Goal: Find specific page/section: Find specific page/section

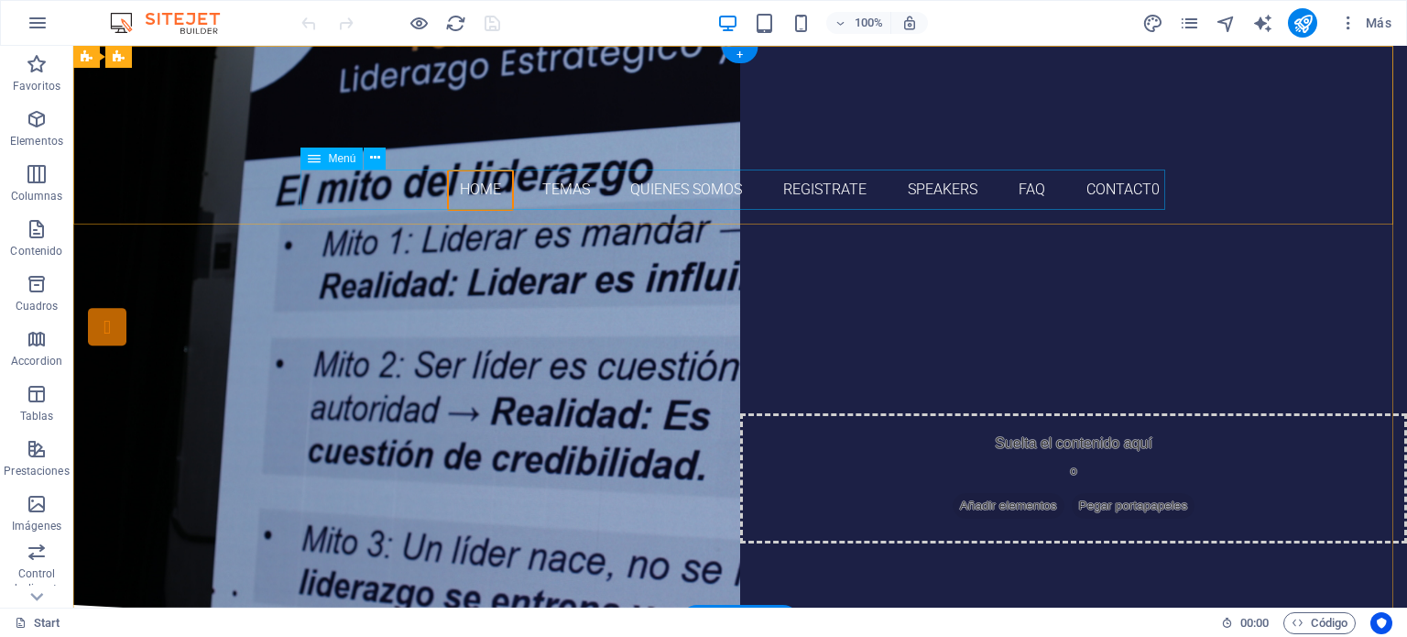
click at [553, 190] on nav "Home Temas Quienes somos Registrate Speakers FAQ Contact0" at bounding box center [740, 189] width 865 height 41
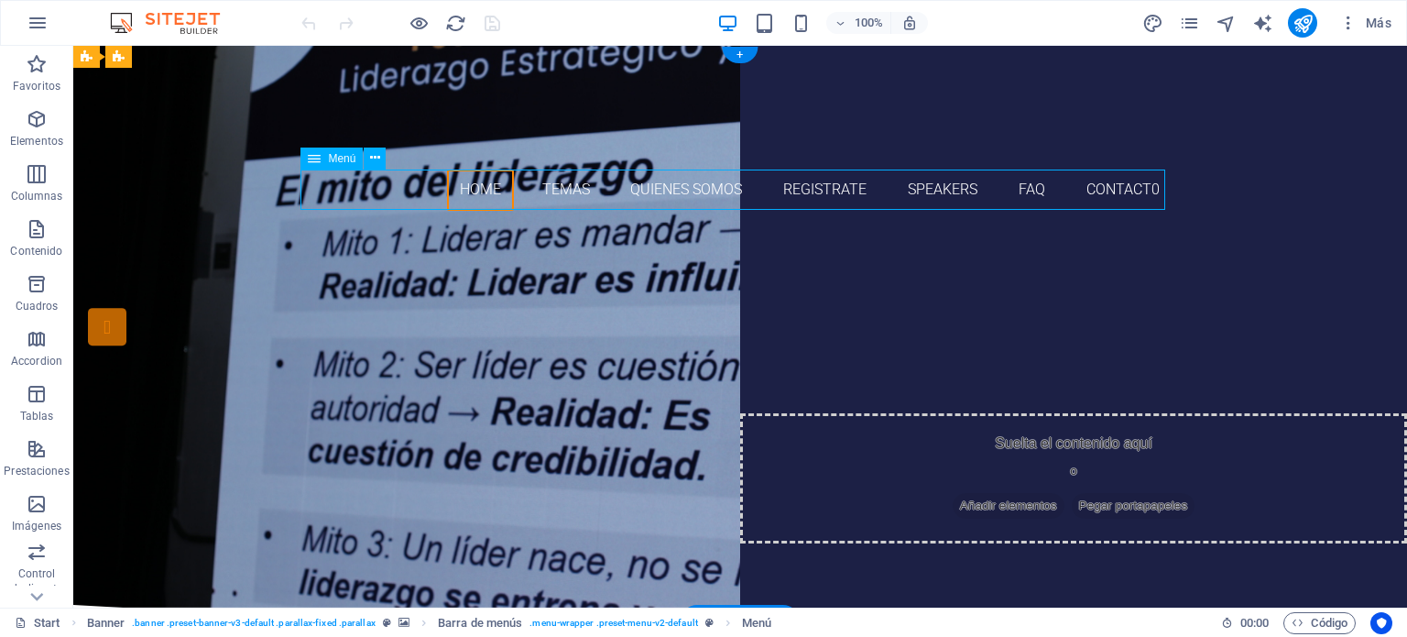
click at [553, 190] on nav "Home Temas Quienes somos Registrate Speakers FAQ Contact0" at bounding box center [740, 189] width 865 height 41
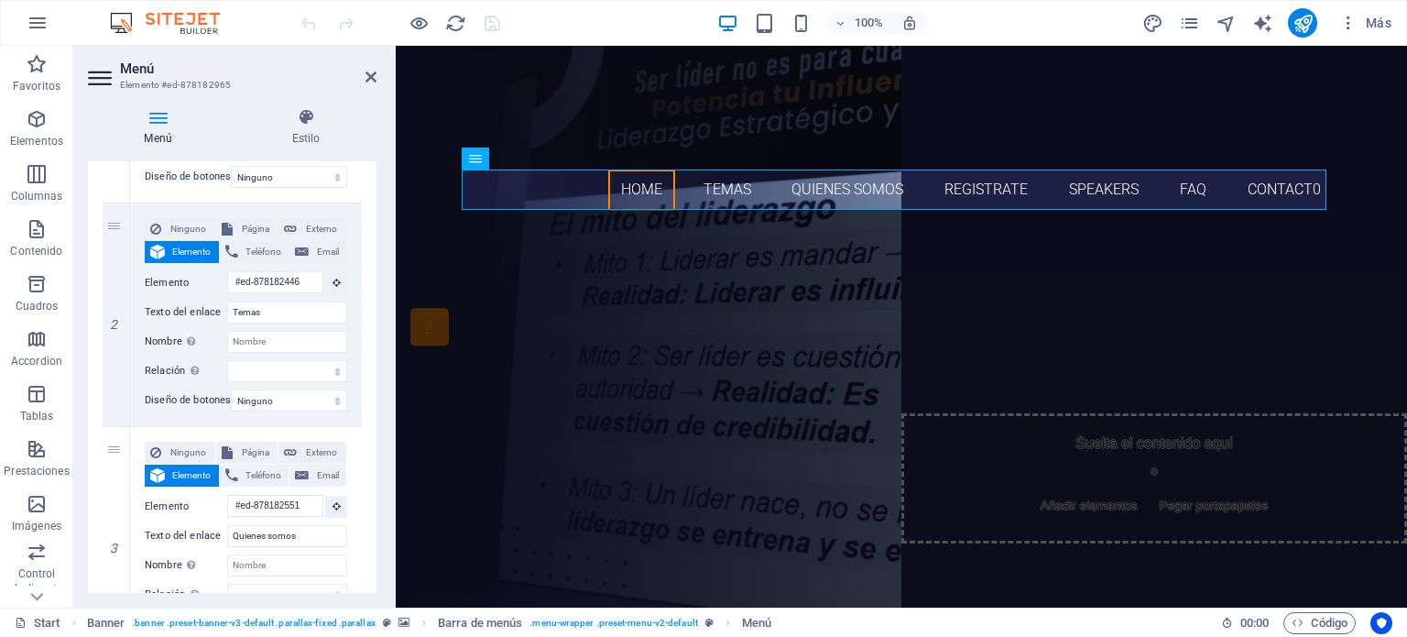
scroll to position [374, 0]
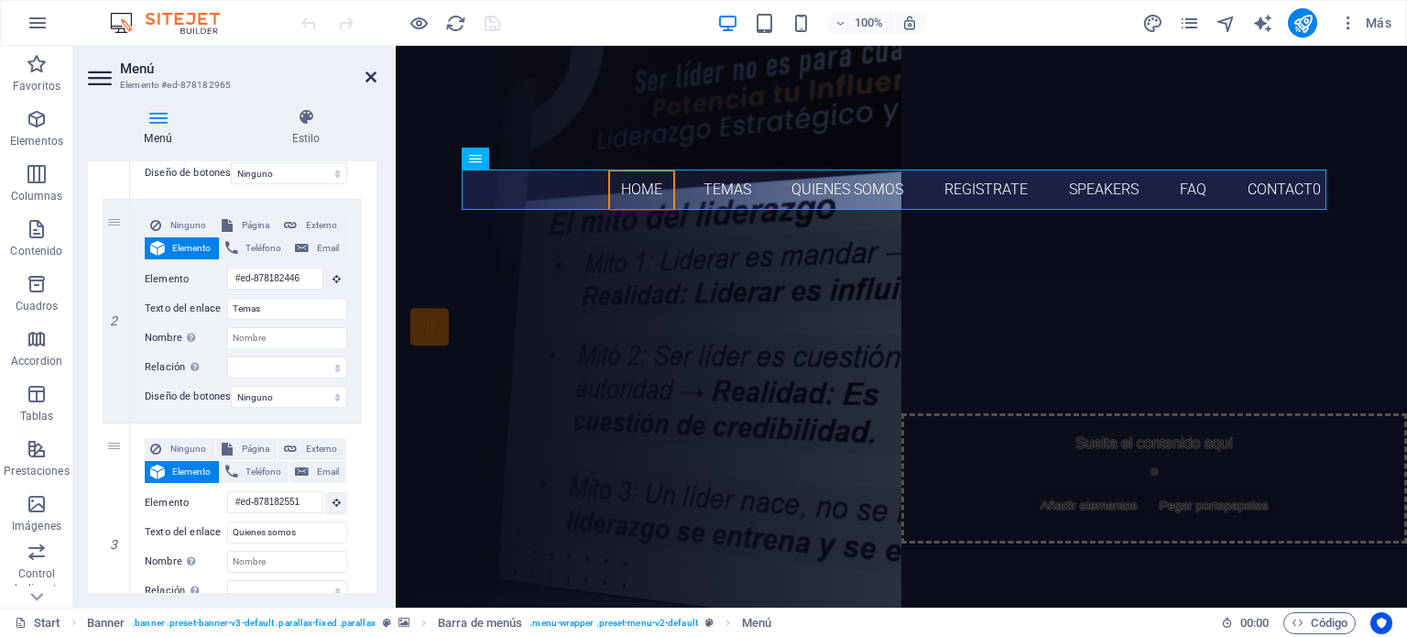
click at [367, 76] on icon at bounding box center [370, 77] width 11 height 15
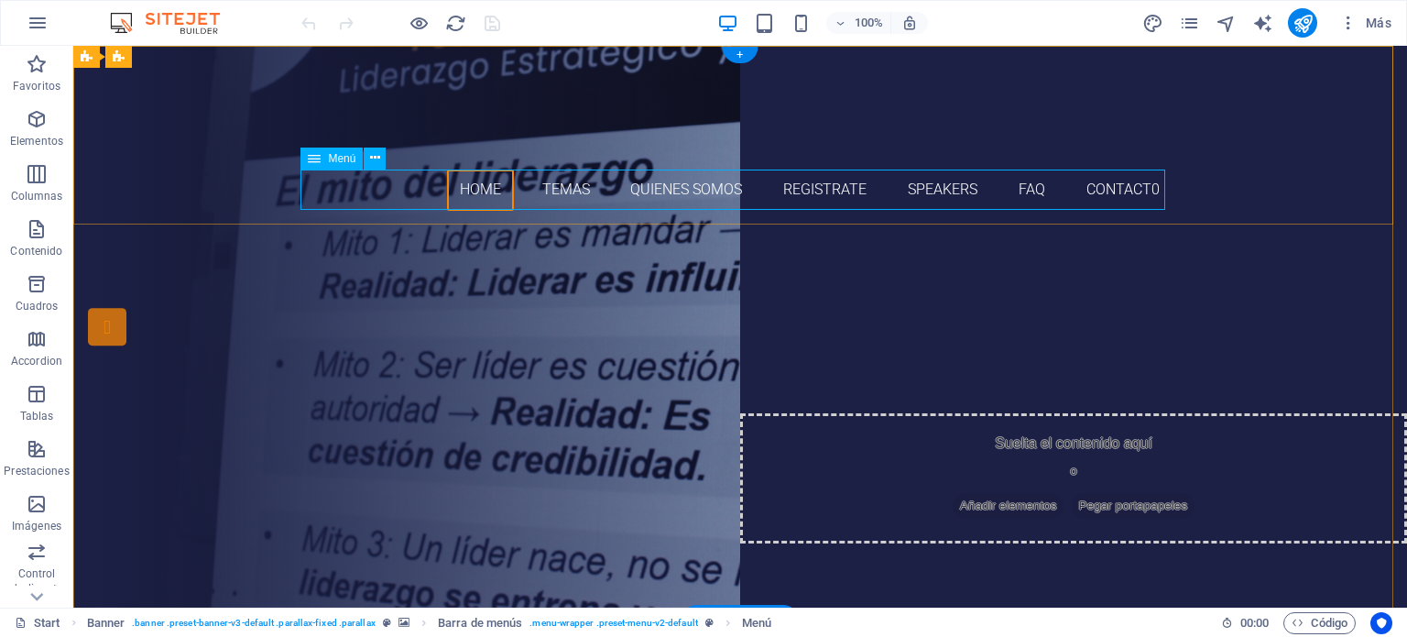
click at [550, 187] on nav "Home Temas Quienes somos Registrate Speakers FAQ Contact0" at bounding box center [740, 189] width 865 height 41
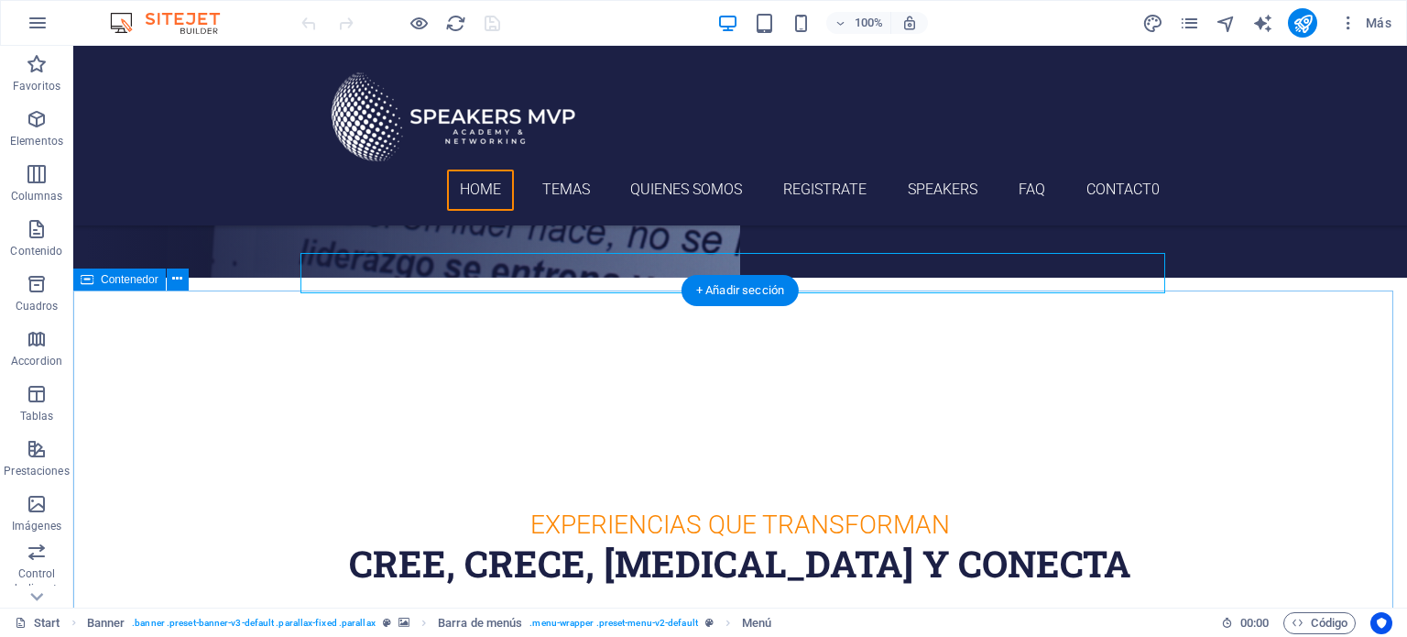
scroll to position [329, 0]
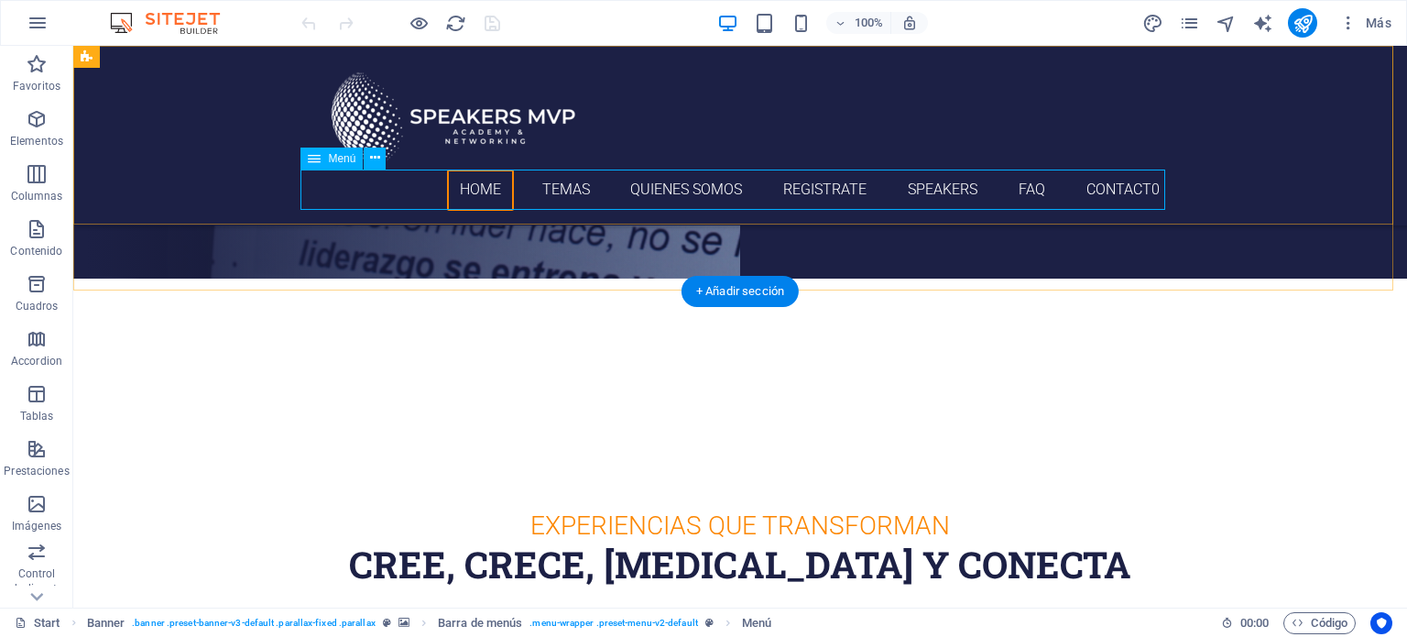
click at [557, 188] on nav "Home Temas Quienes somos Registrate Speakers FAQ Contact0" at bounding box center [740, 189] width 865 height 41
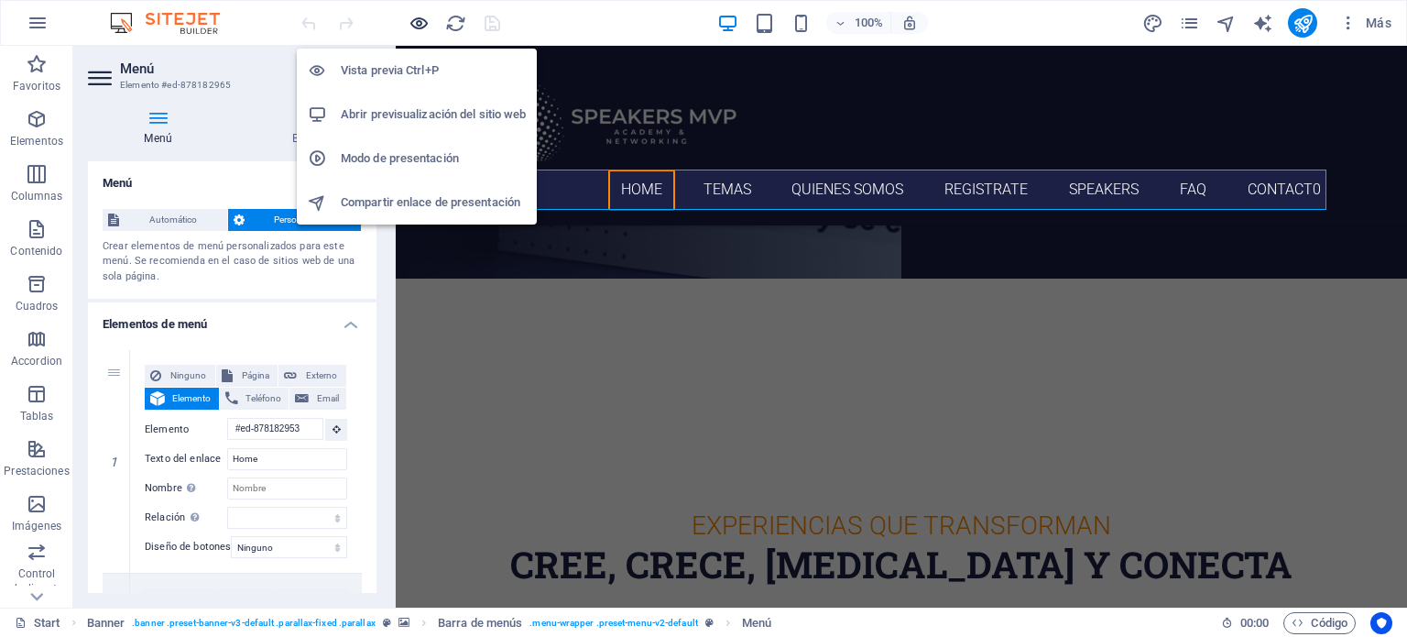
click at [421, 21] on icon "button" at bounding box center [419, 23] width 21 height 21
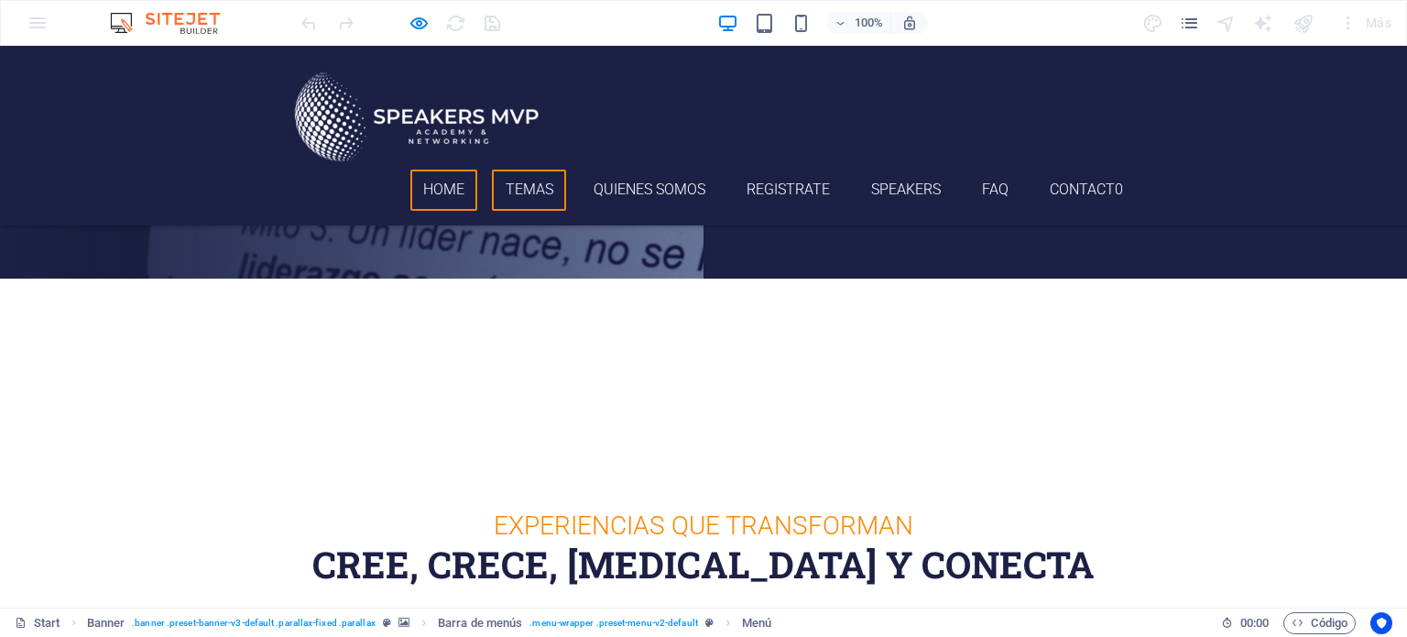
click at [515, 180] on link "Temas" at bounding box center [529, 189] width 74 height 41
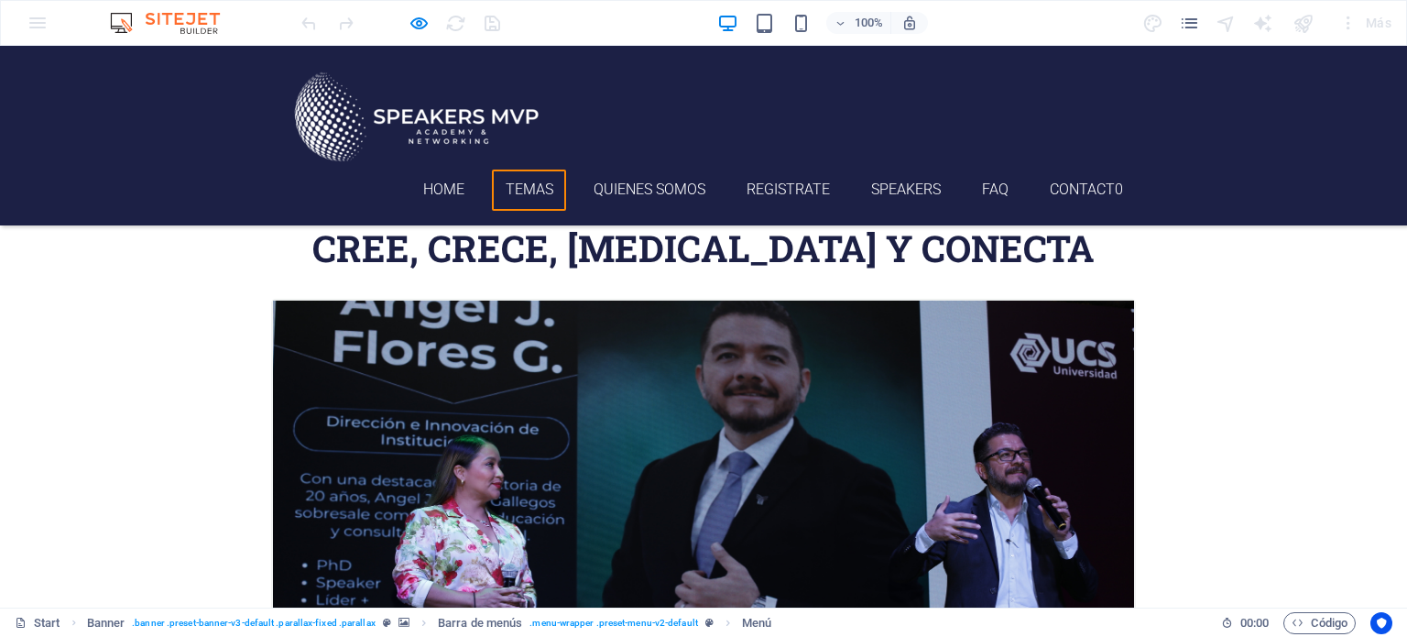
scroll to position [674, 0]
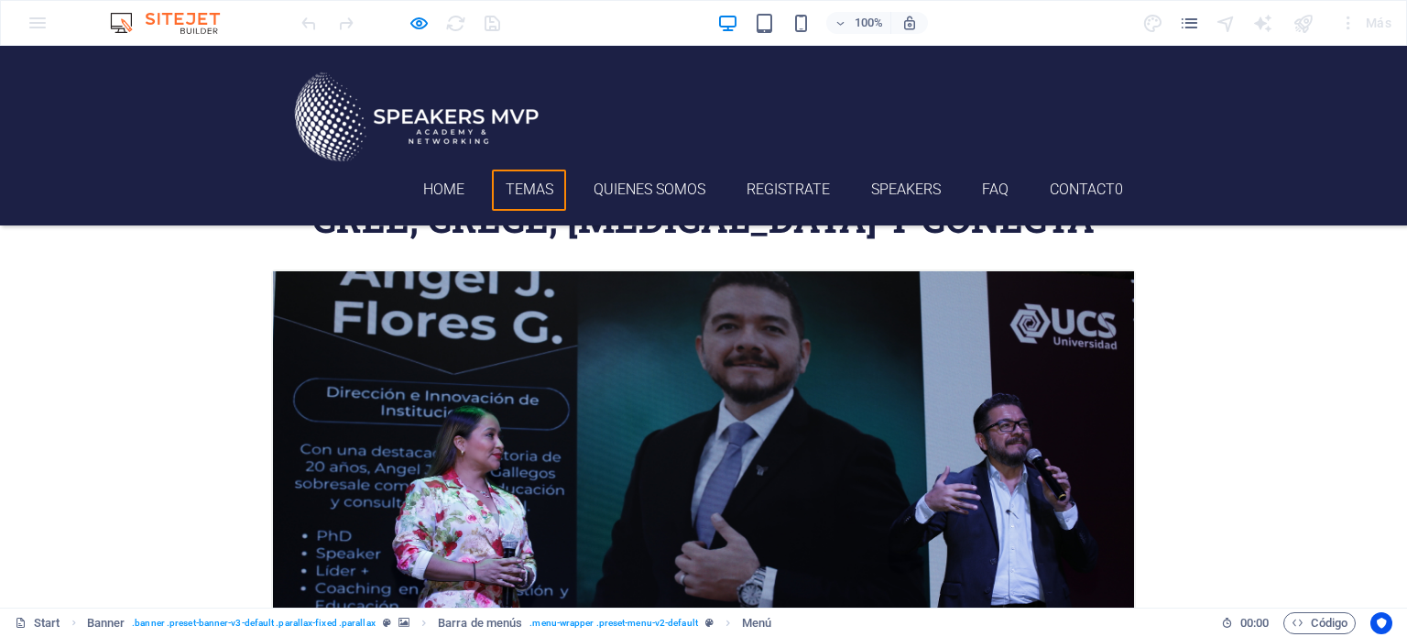
click at [405, 305] on img at bounding box center [703, 558] width 861 height 574
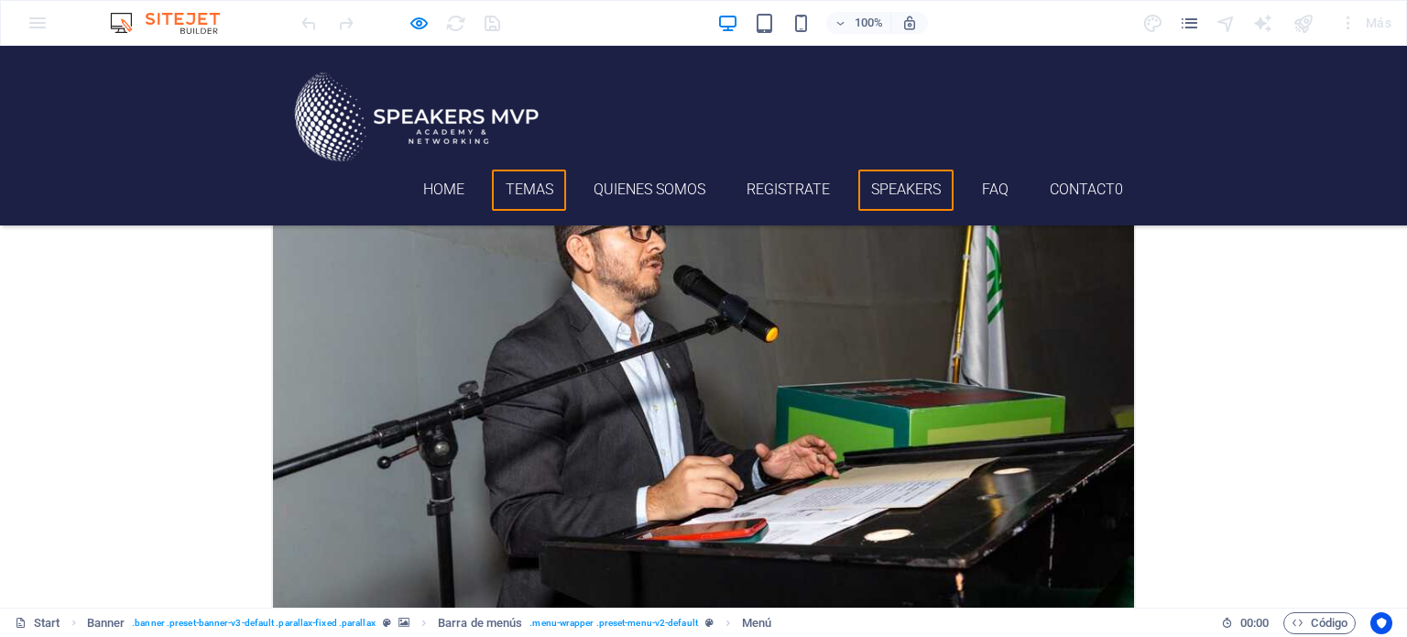
scroll to position [2313, 0]
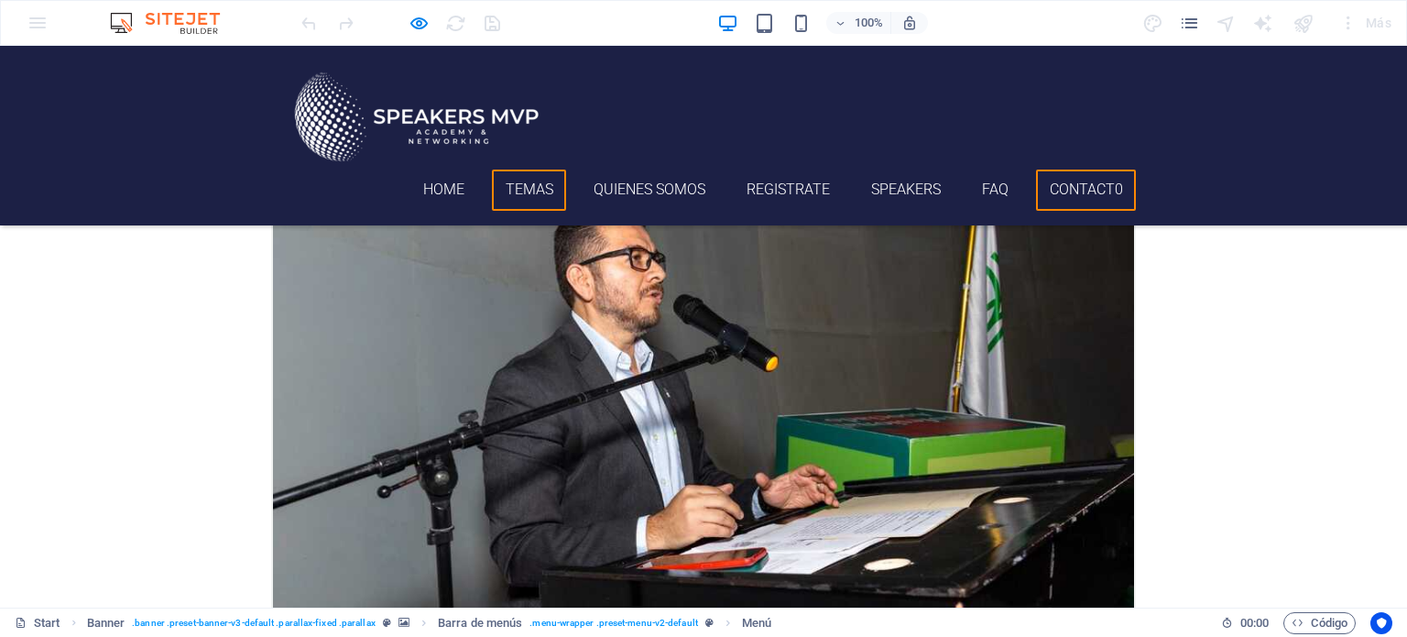
click at [1070, 192] on link "Contact0" at bounding box center [1086, 189] width 100 height 41
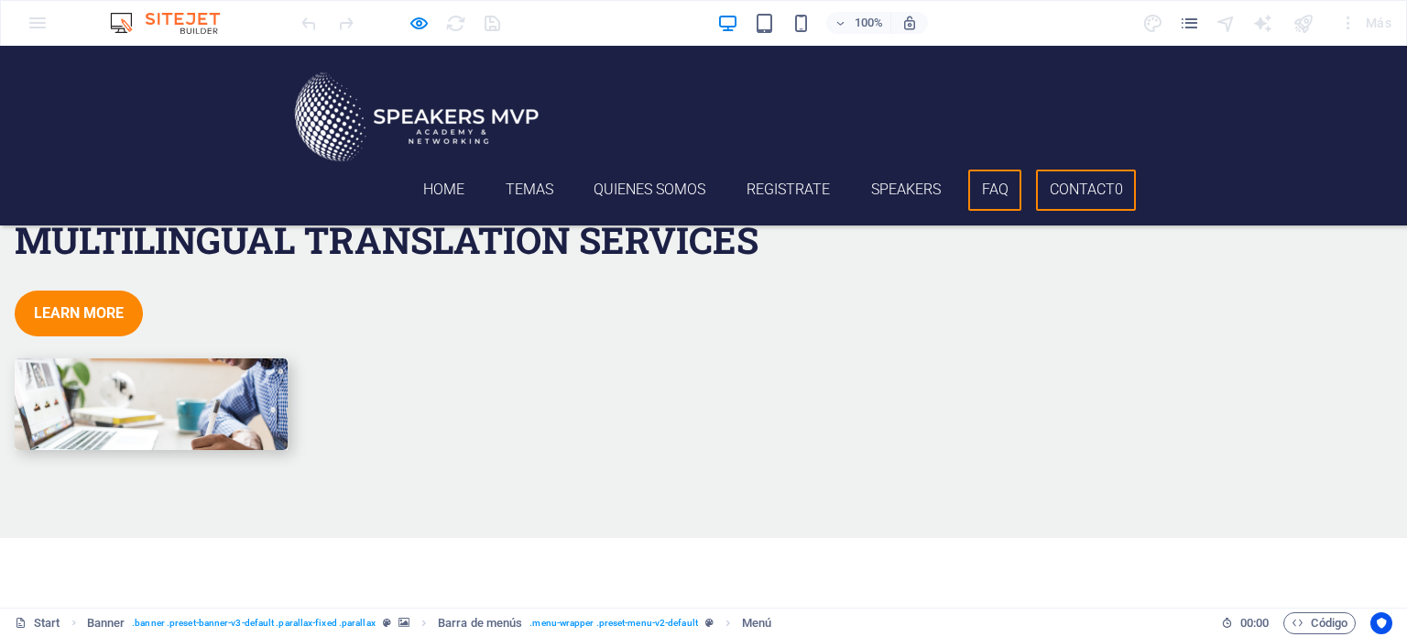
scroll to position [6183, 0]
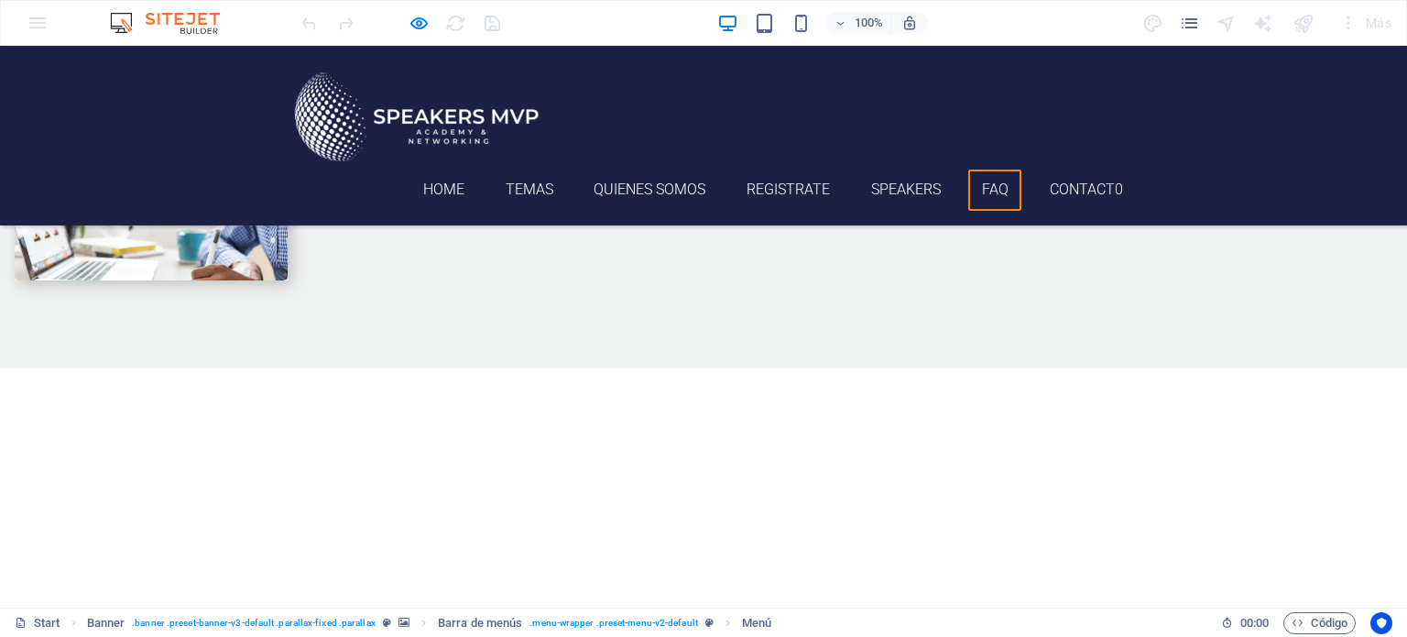
click at [980, 192] on link "FAQ" at bounding box center [994, 189] width 53 height 41
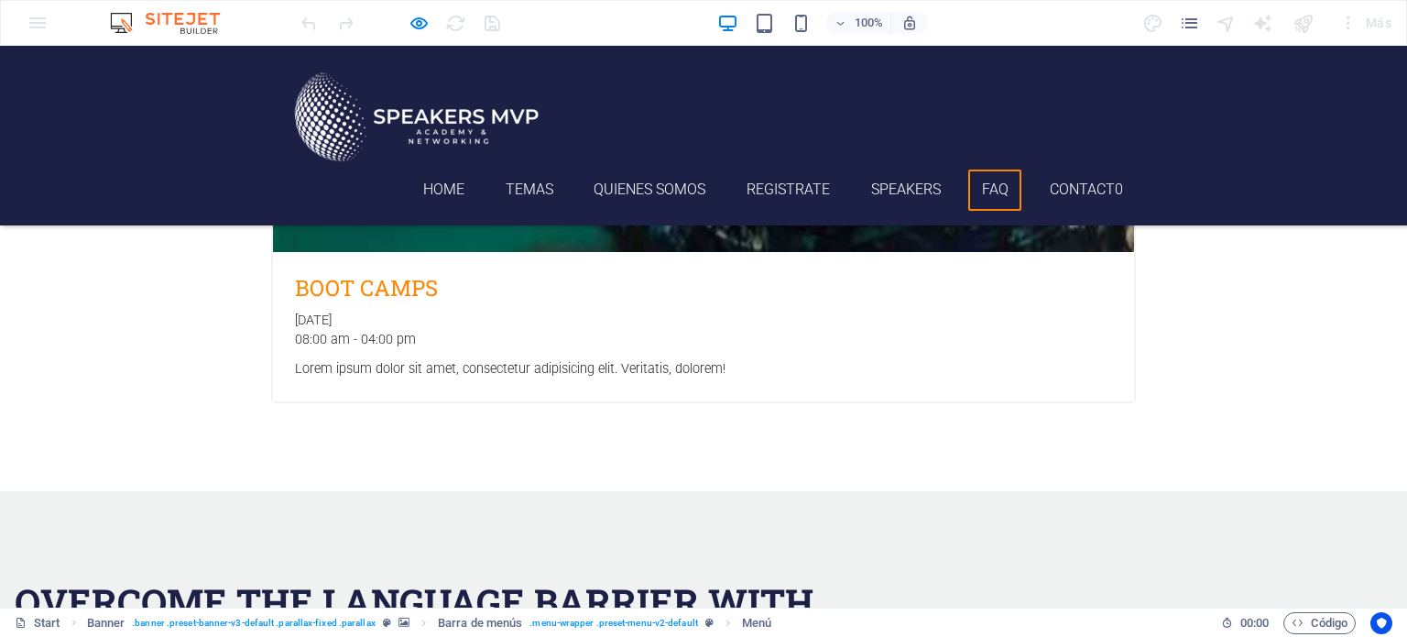
scroll to position [5600, 0]
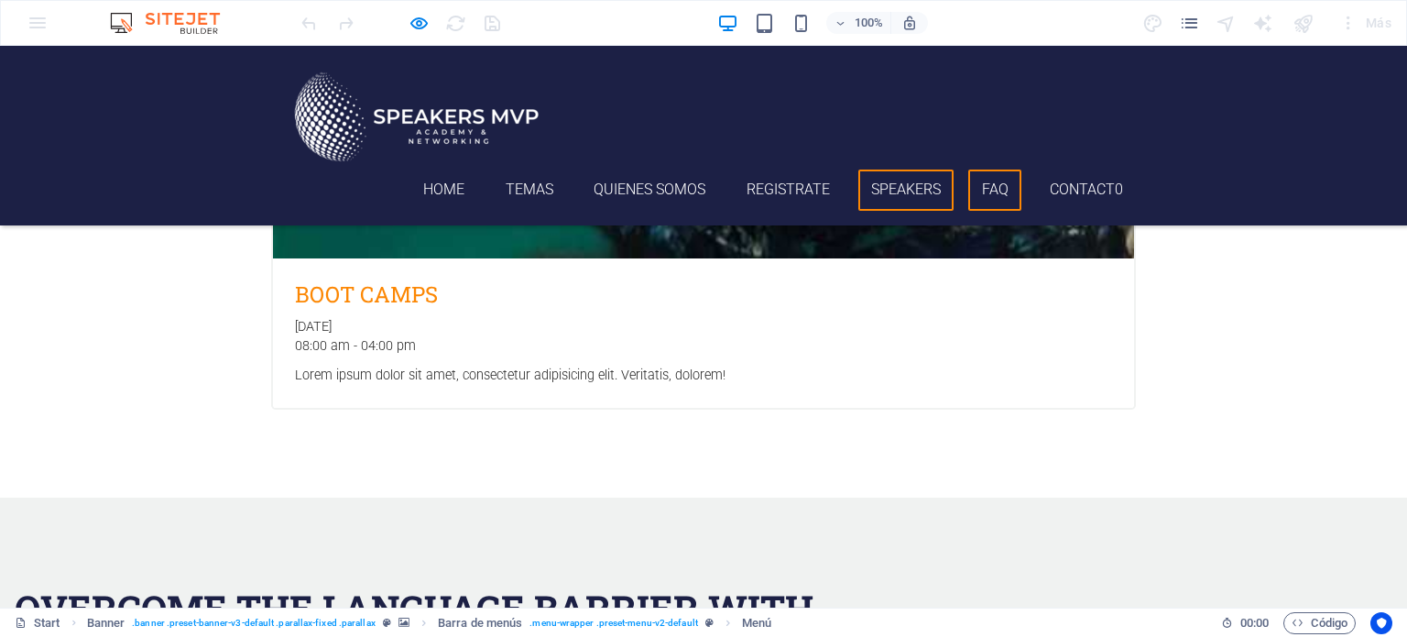
click at [913, 185] on link "Speakers" at bounding box center [906, 189] width 96 height 41
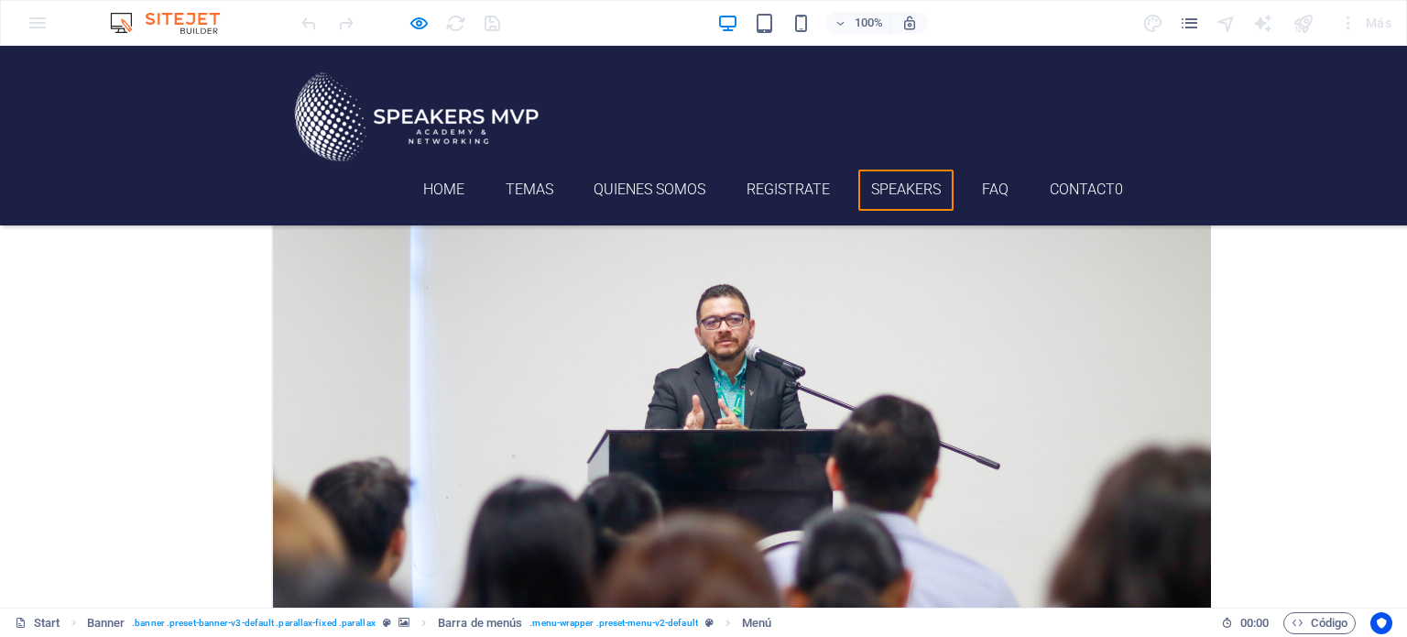
scroll to position [3928, 0]
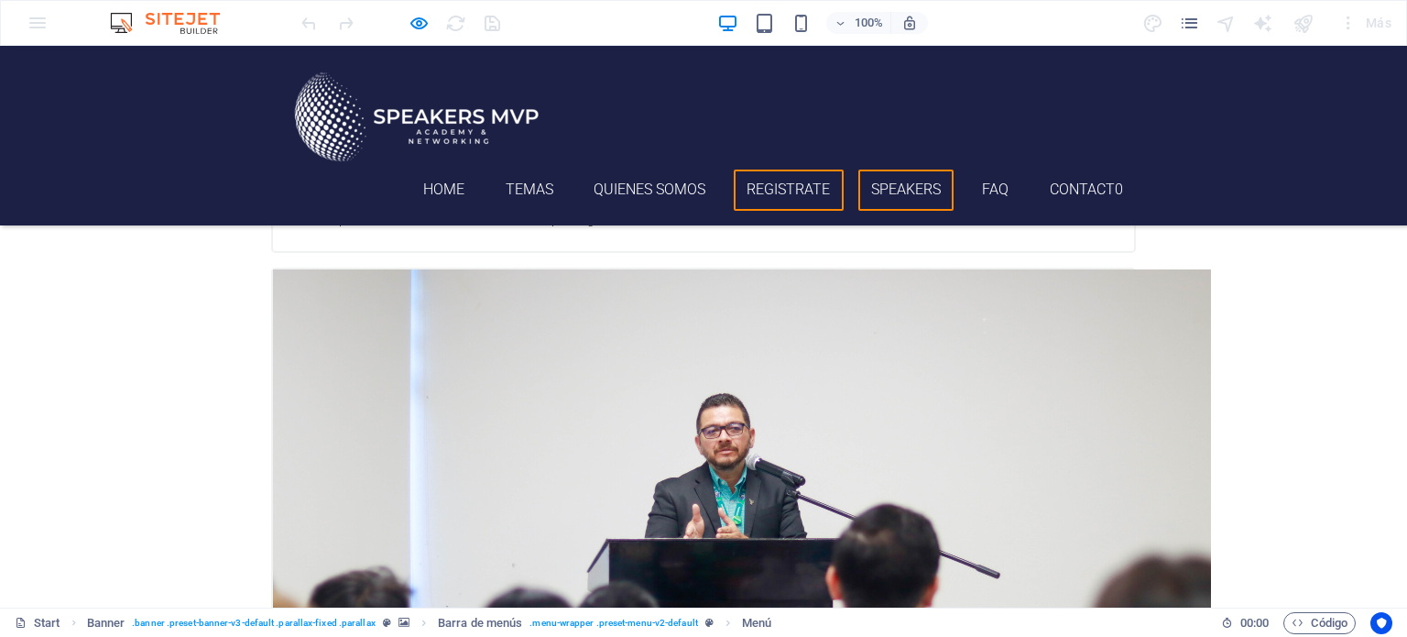
click at [780, 192] on link "Registrate" at bounding box center [789, 189] width 110 height 41
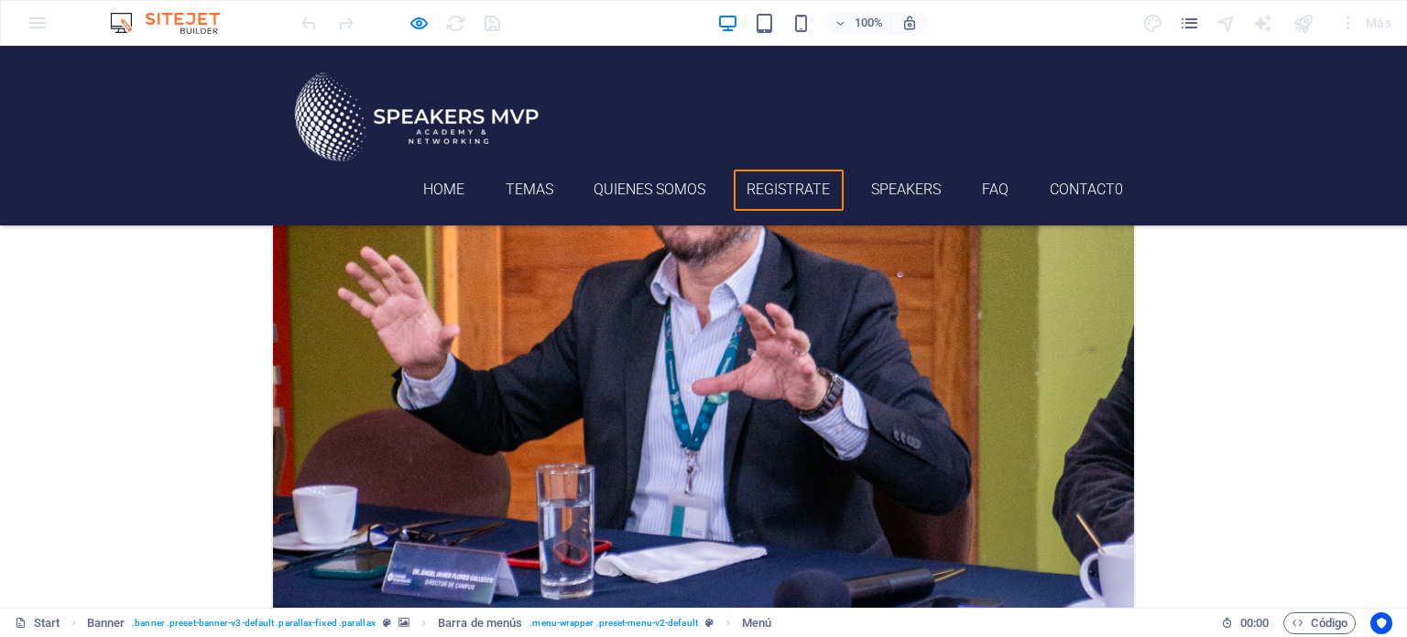
scroll to position [3369, 0]
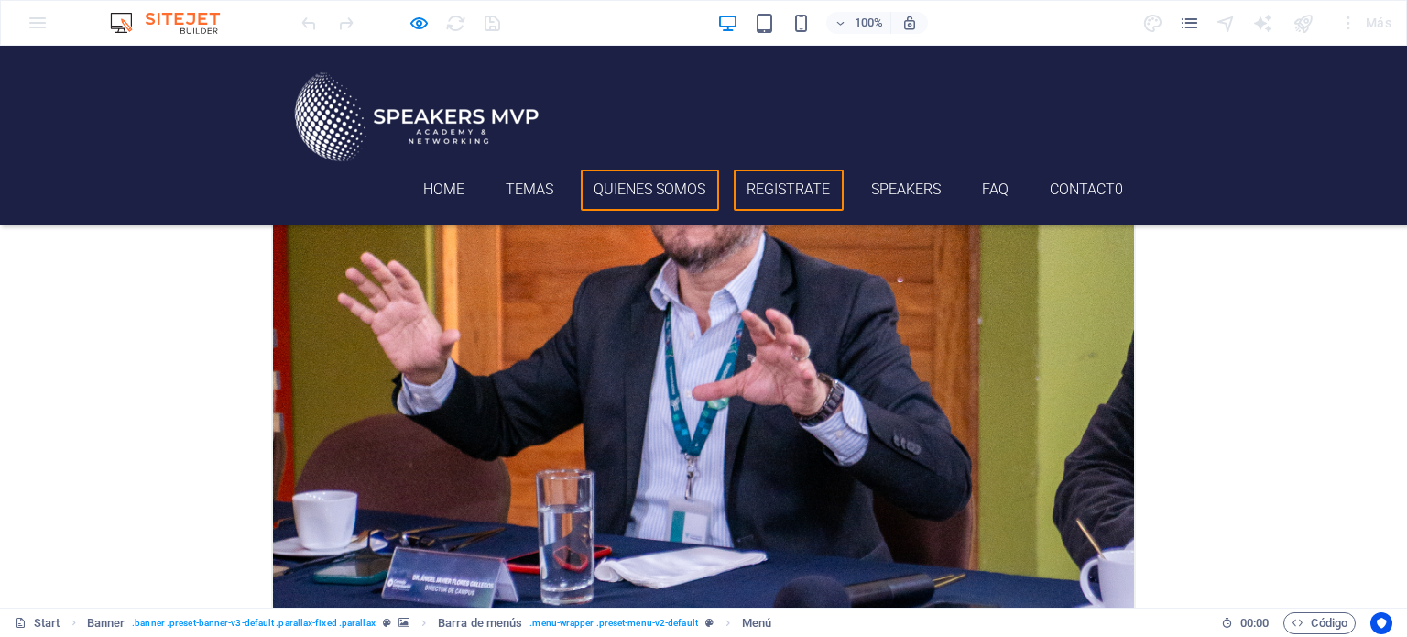
click at [670, 191] on link "Quienes somos" at bounding box center [650, 189] width 138 height 41
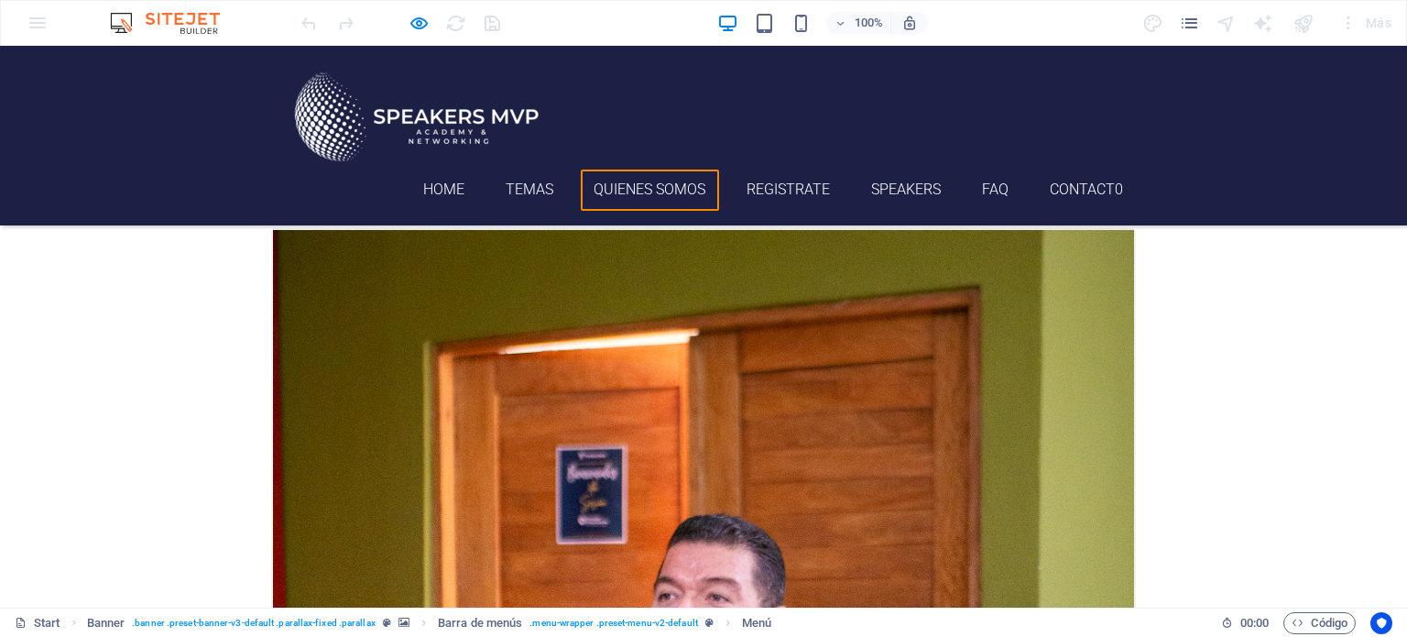
scroll to position [2936, 0]
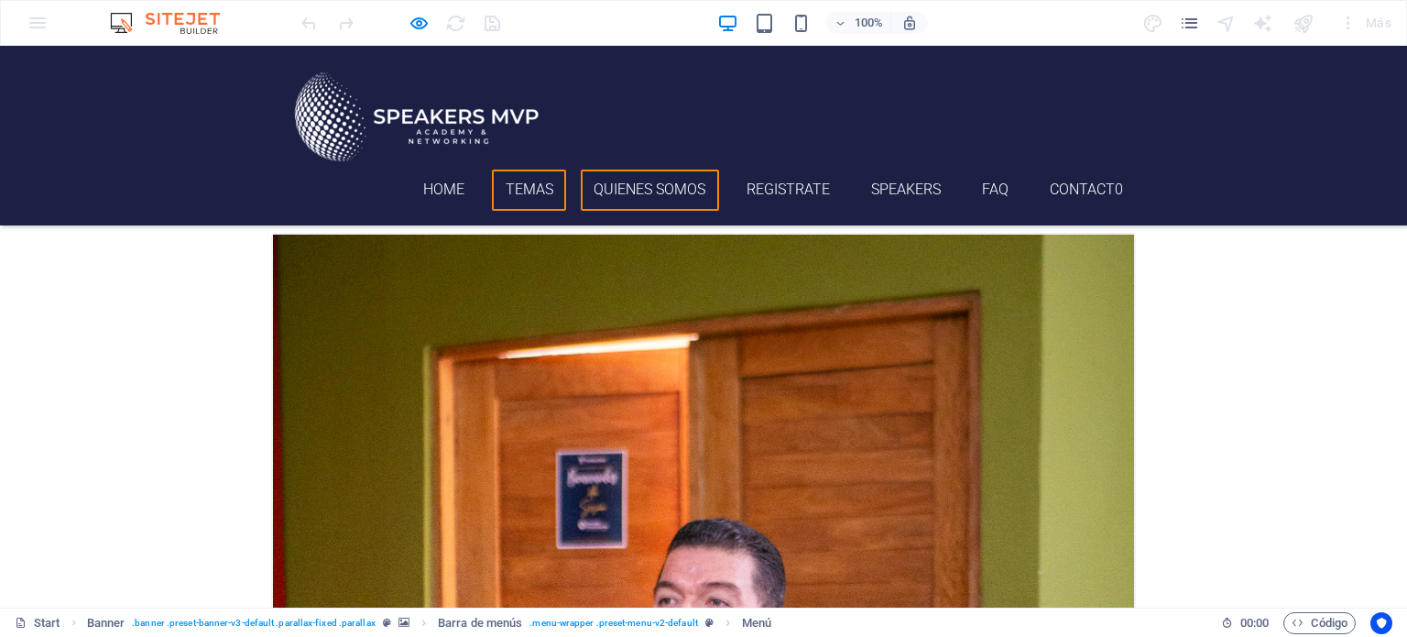
click at [520, 195] on link "Temas" at bounding box center [529, 189] width 74 height 41
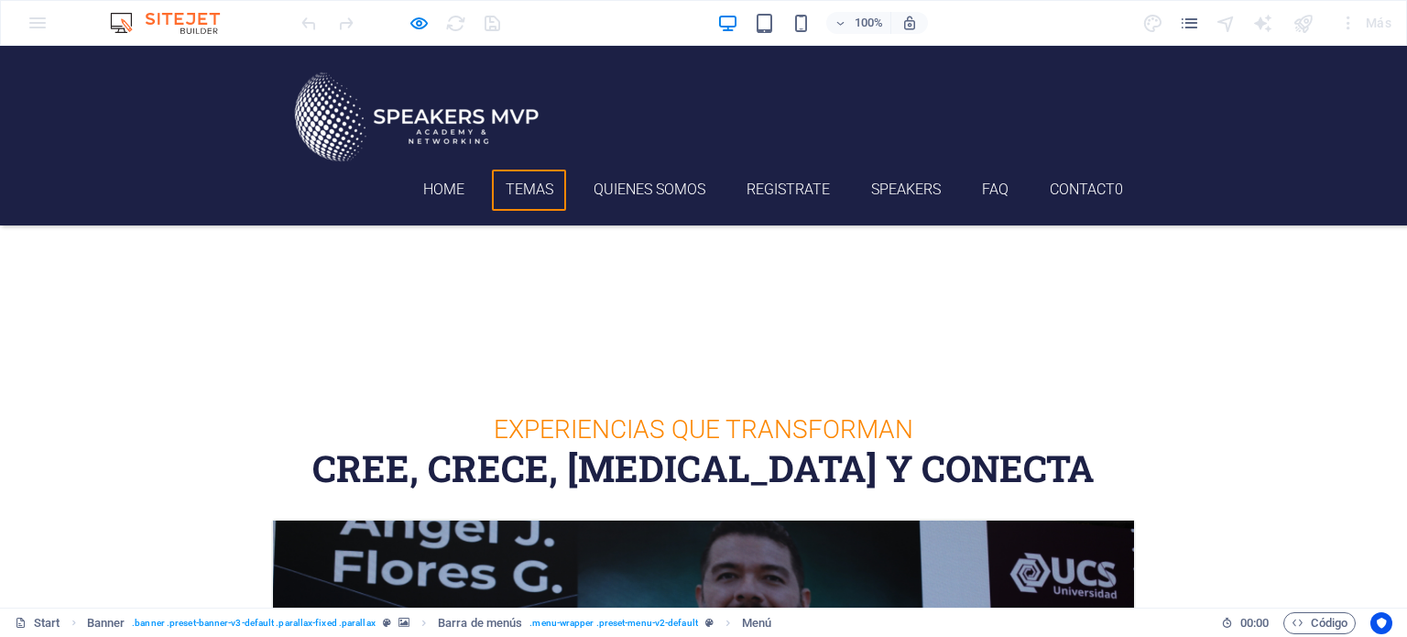
scroll to position [396, 0]
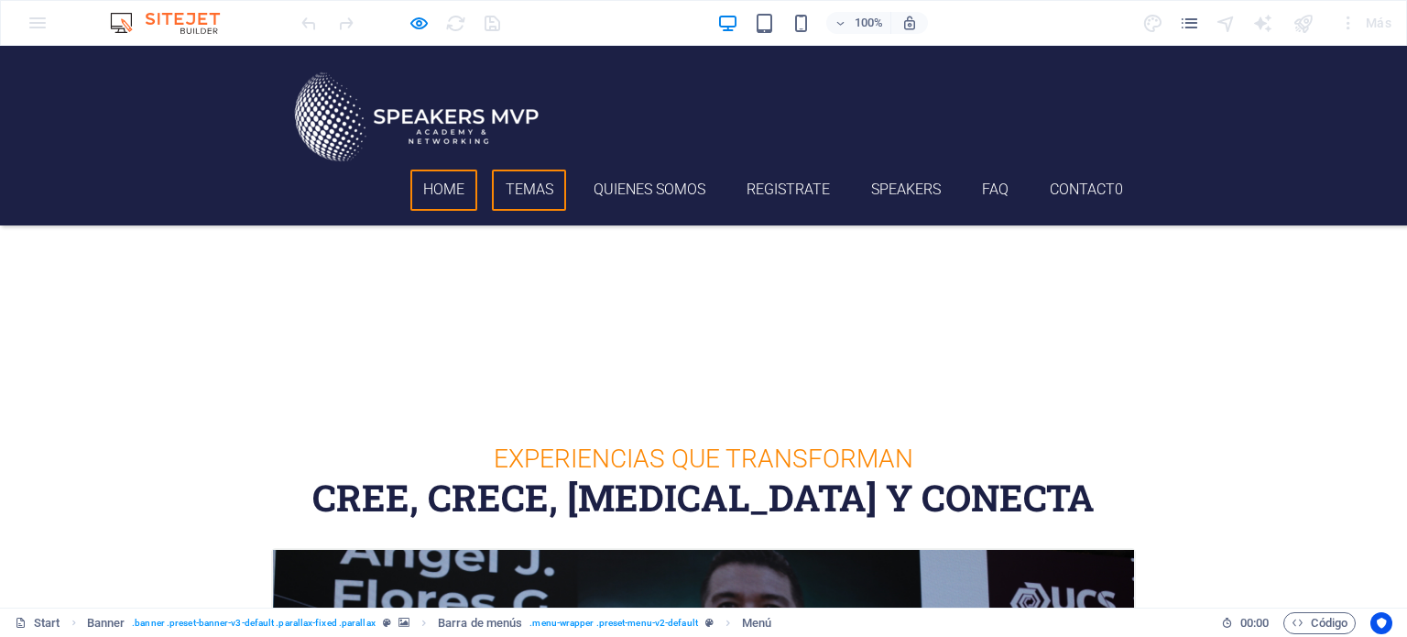
click at [461, 188] on link "Home" at bounding box center [444, 189] width 68 height 41
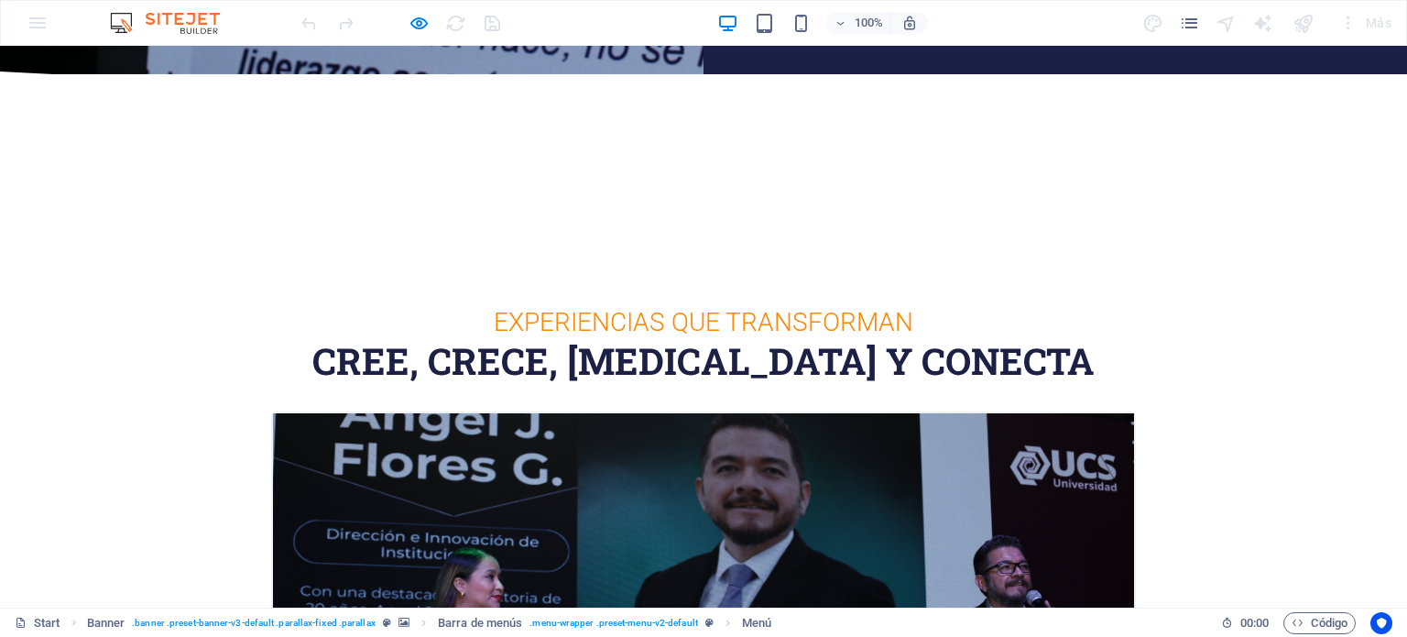
scroll to position [0, 0]
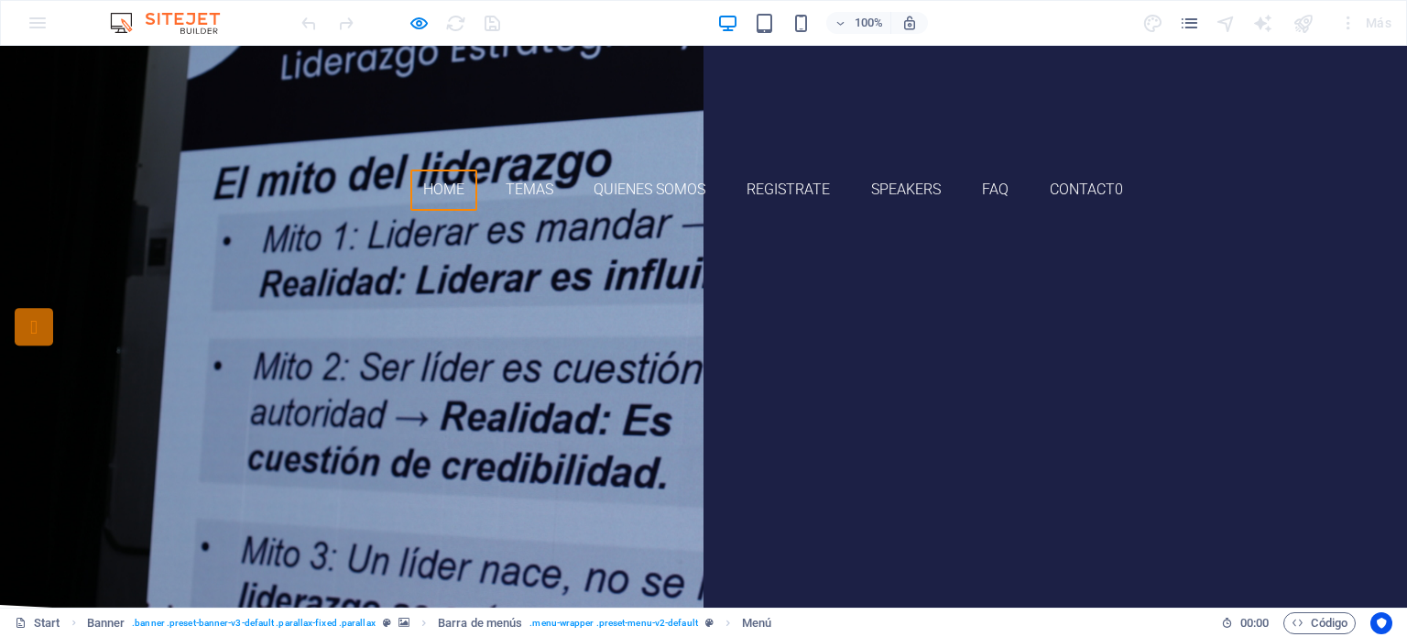
click at [782, 471] on link "registrate ahora" at bounding box center [704, 494] width 178 height 46
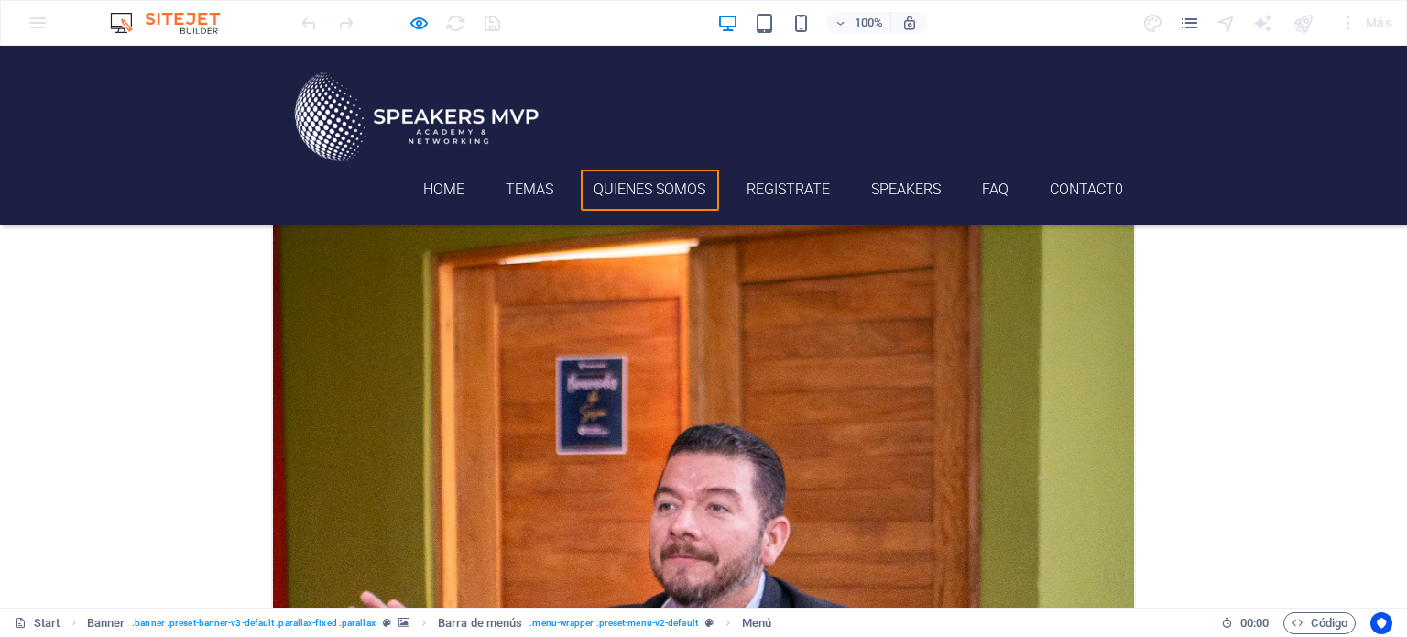
scroll to position [3027, 0]
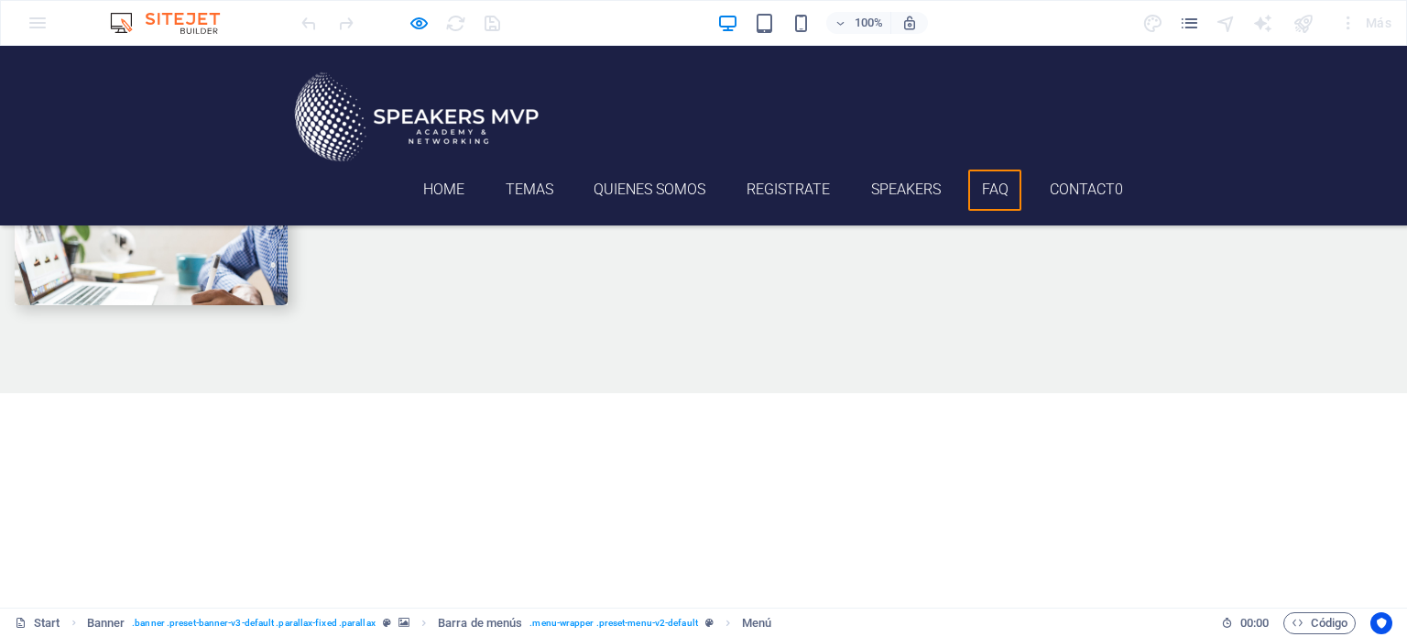
scroll to position [6183, 0]
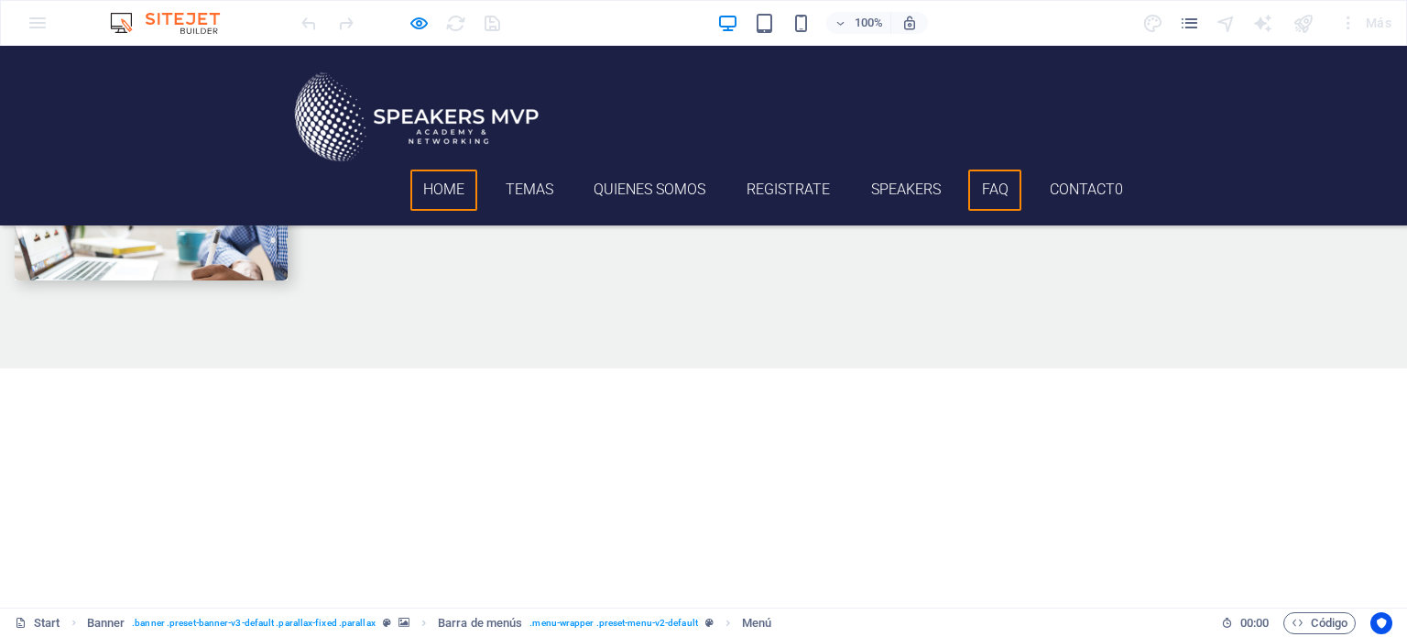
click at [429, 186] on link "Home" at bounding box center [444, 189] width 68 height 41
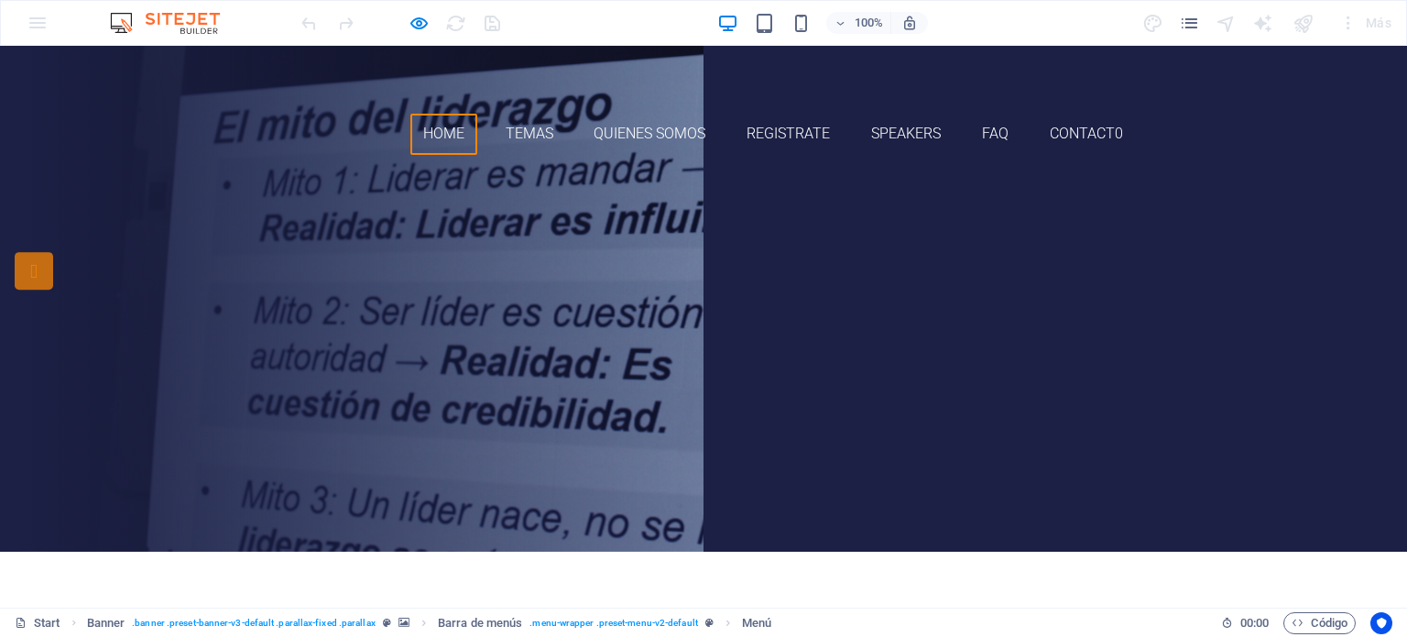
scroll to position [40, 0]
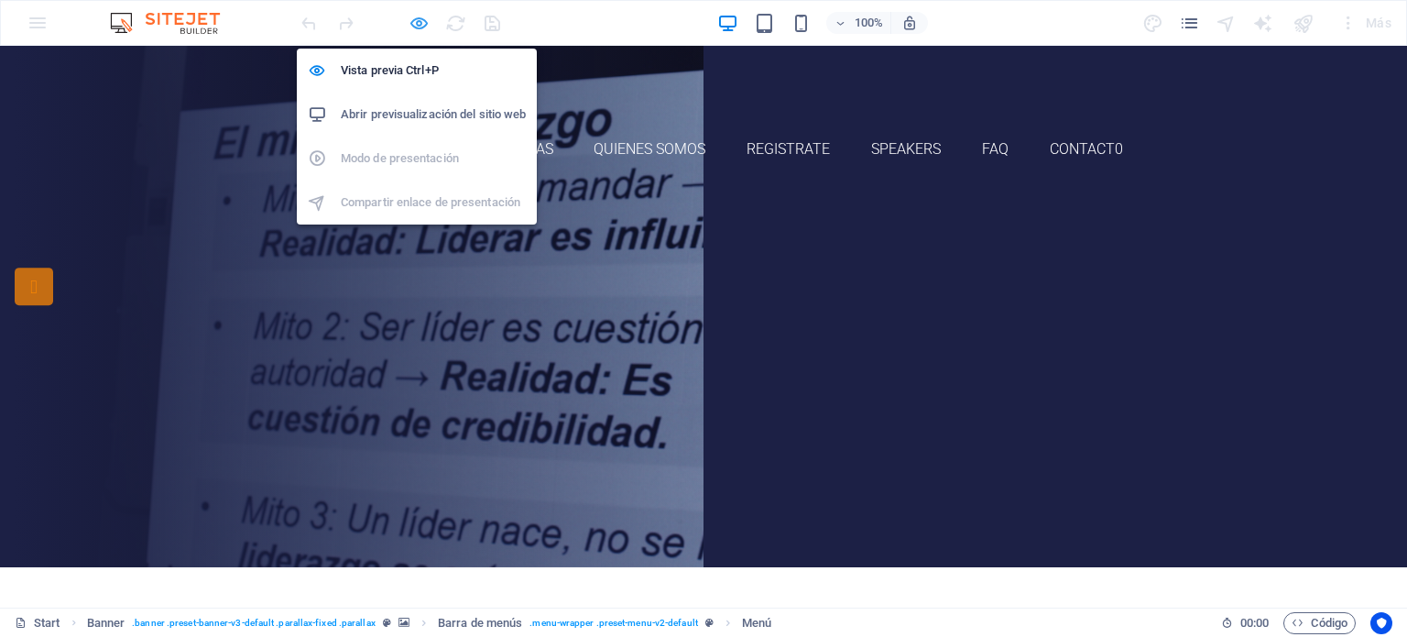
click at [420, 25] on icon "button" at bounding box center [419, 23] width 21 height 21
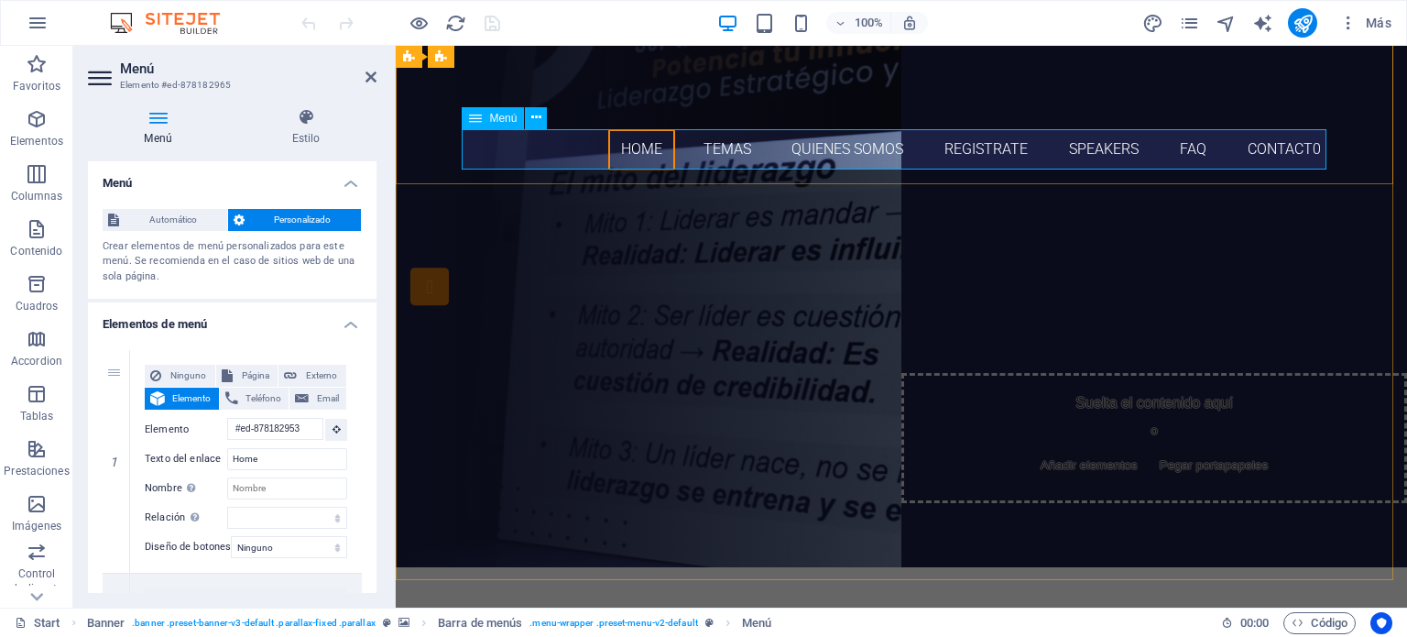
click at [724, 153] on nav "Home Temas Quienes somos Registrate Speakers FAQ Contact0" at bounding box center [901, 149] width 865 height 41
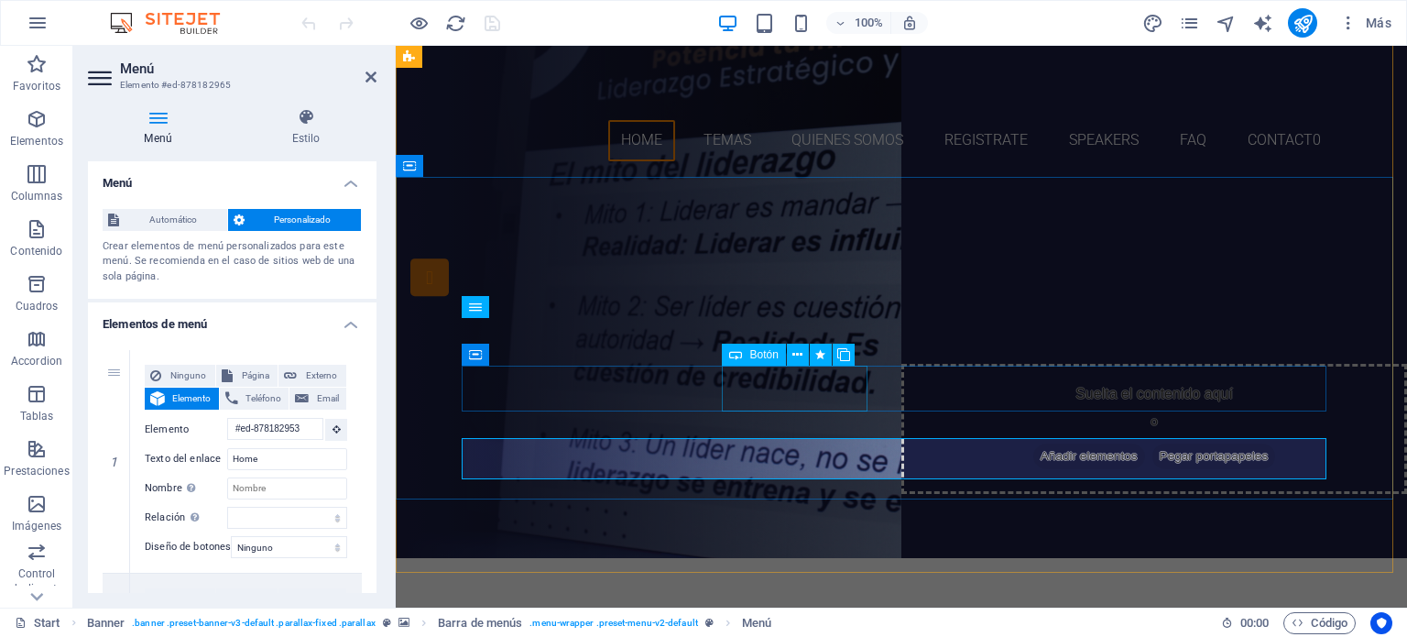
scroll to position [46, 0]
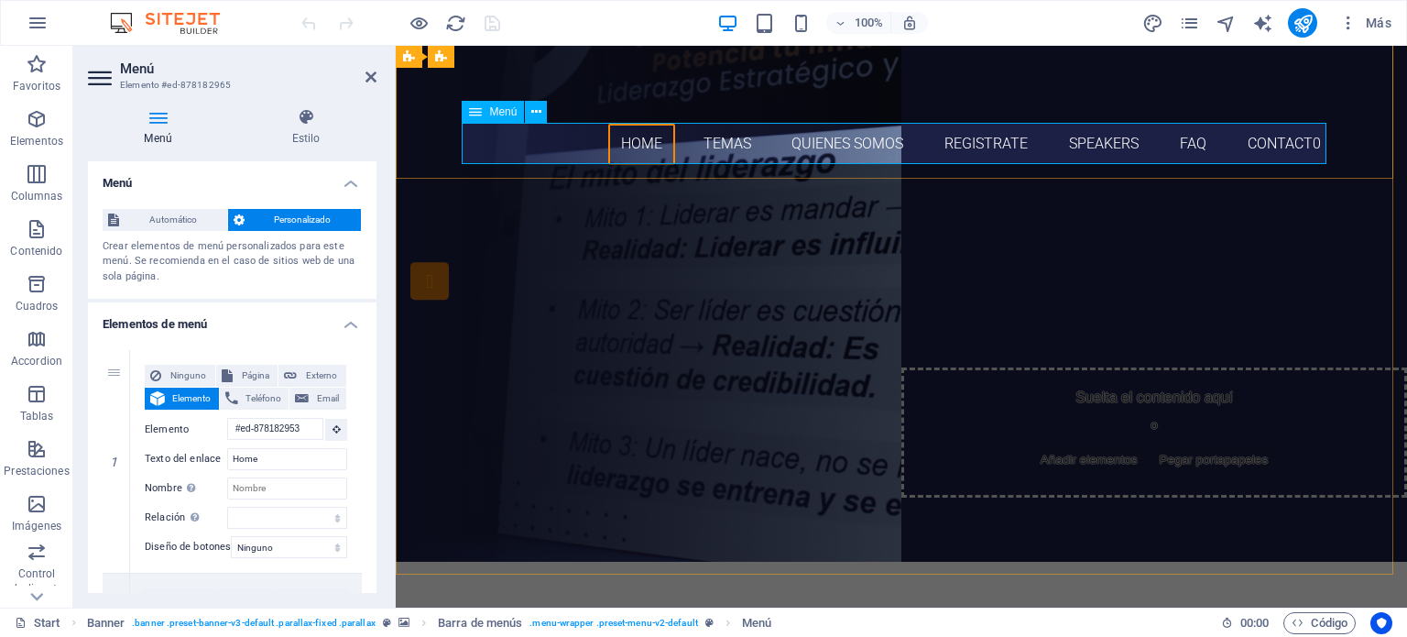
click at [728, 141] on nav "Home Temas Quienes somos Registrate Speakers FAQ Contact0" at bounding box center [901, 144] width 865 height 41
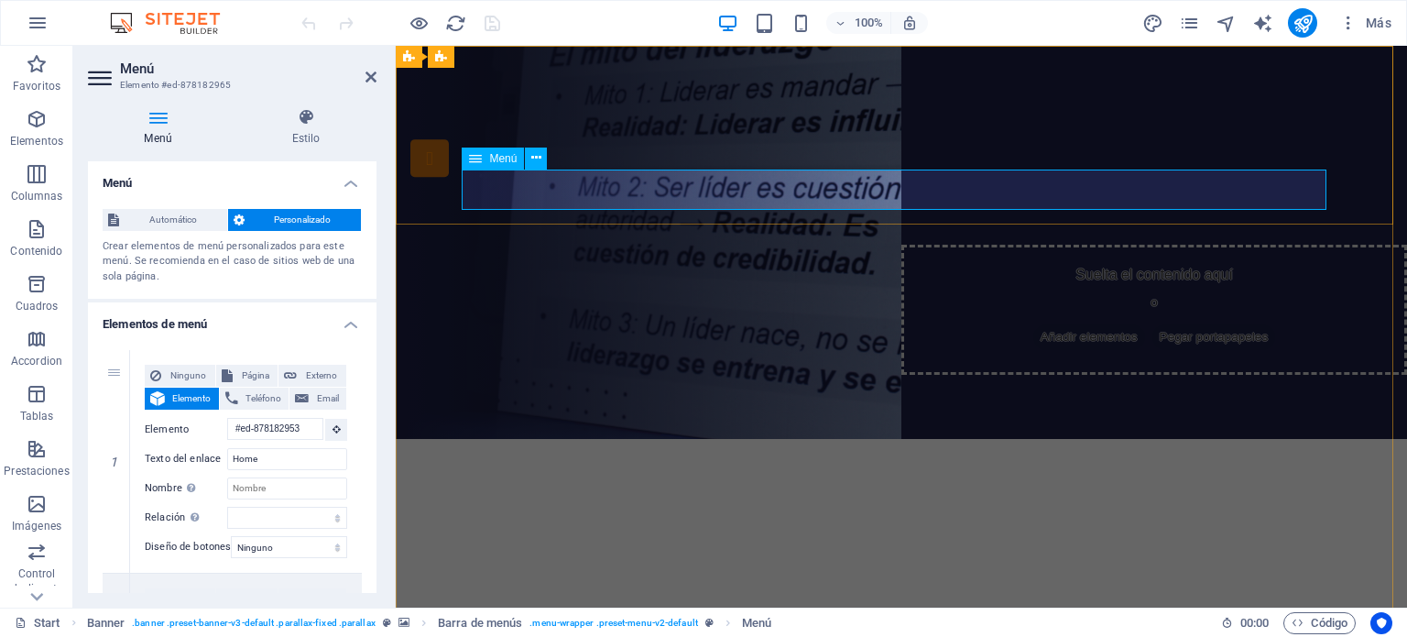
scroll to position [0, 0]
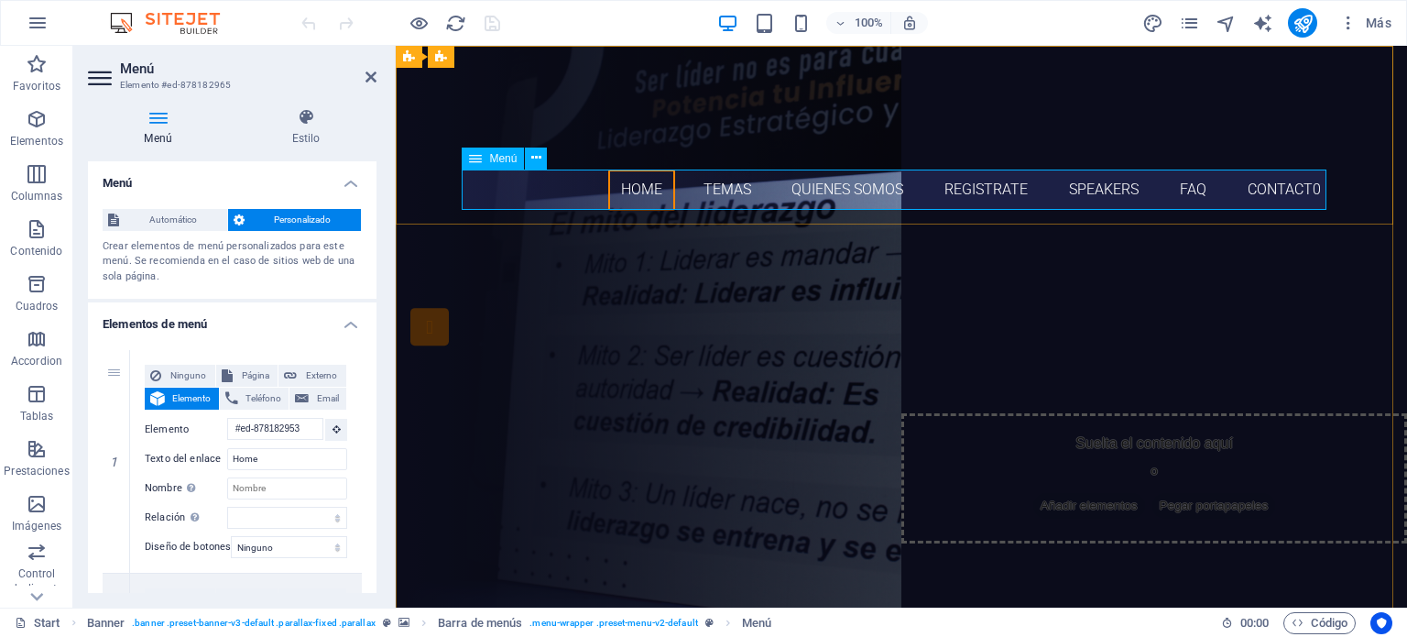
click at [718, 184] on nav "Home Temas Quienes somos Registrate Speakers FAQ Contact0" at bounding box center [901, 189] width 865 height 41
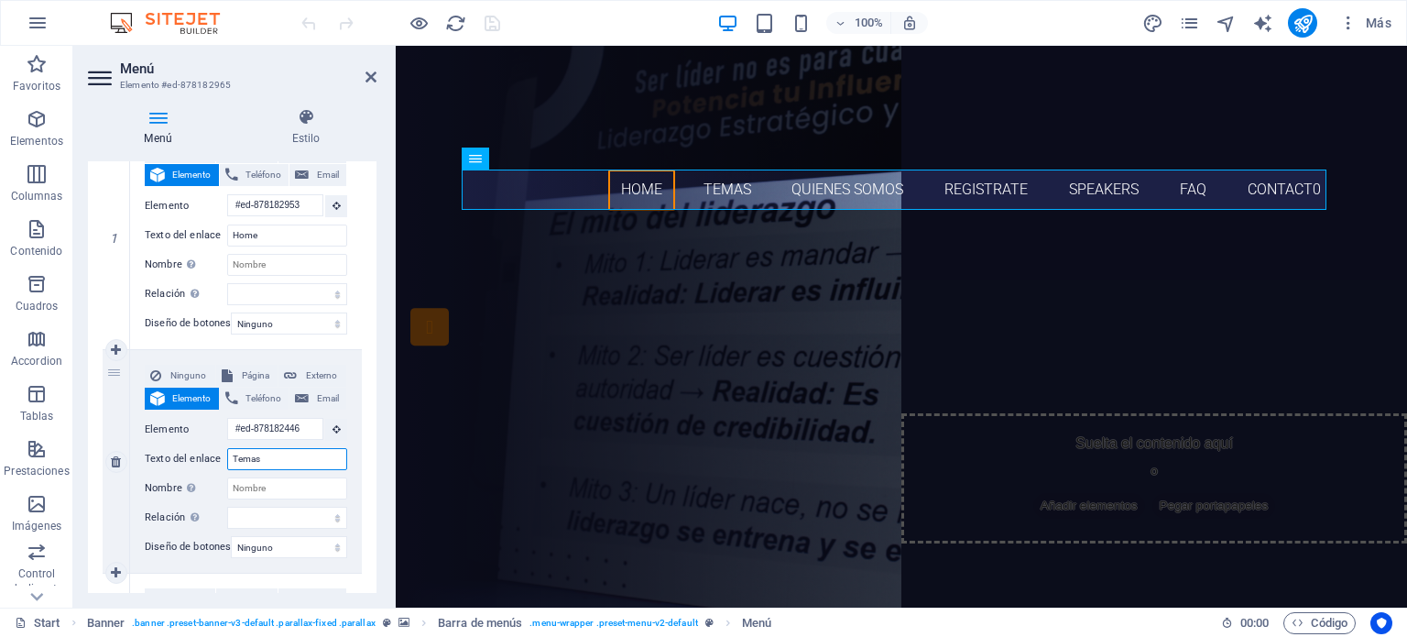
click at [285, 457] on input "Temas" at bounding box center [287, 459] width 120 height 22
type input "Exper"
select select
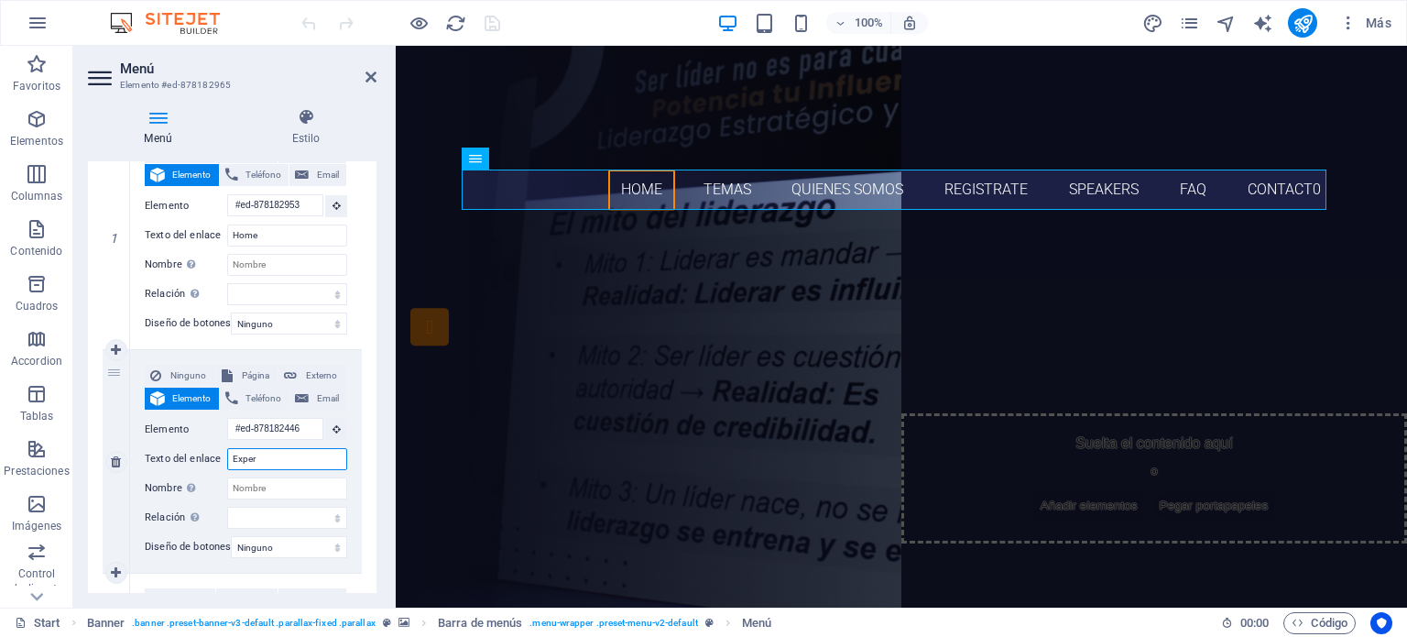
select select
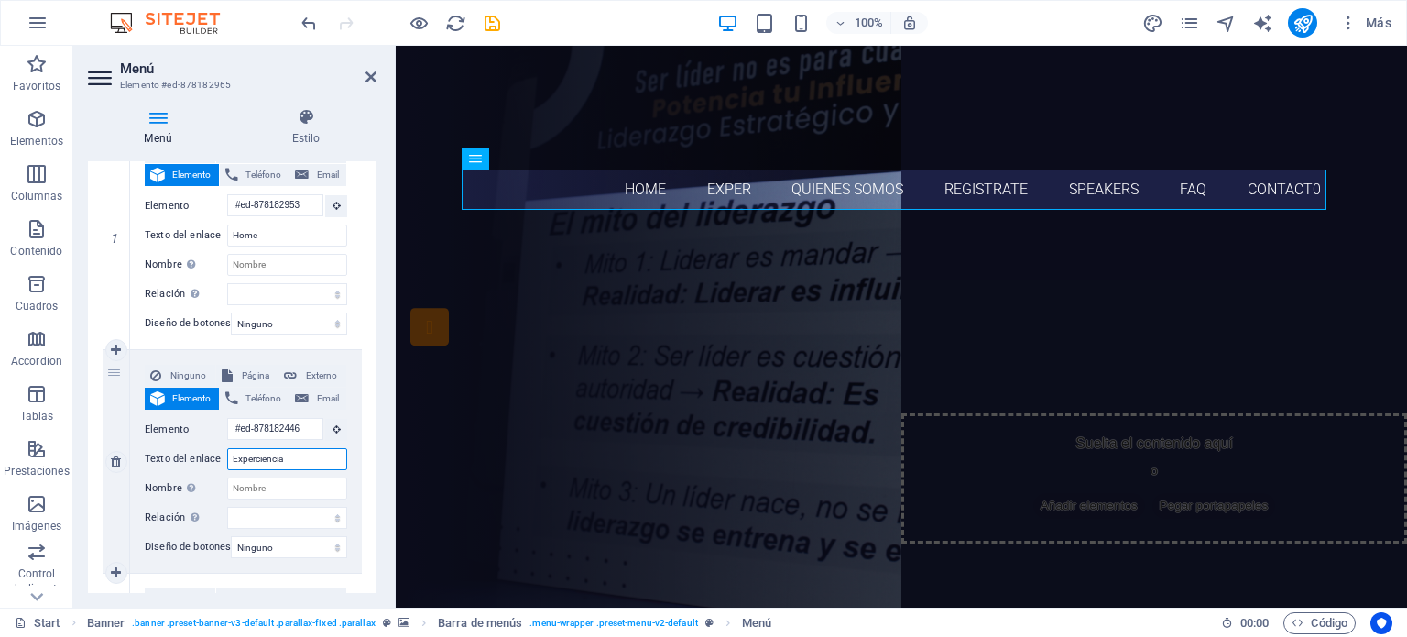
type input "Experciencias"
select select
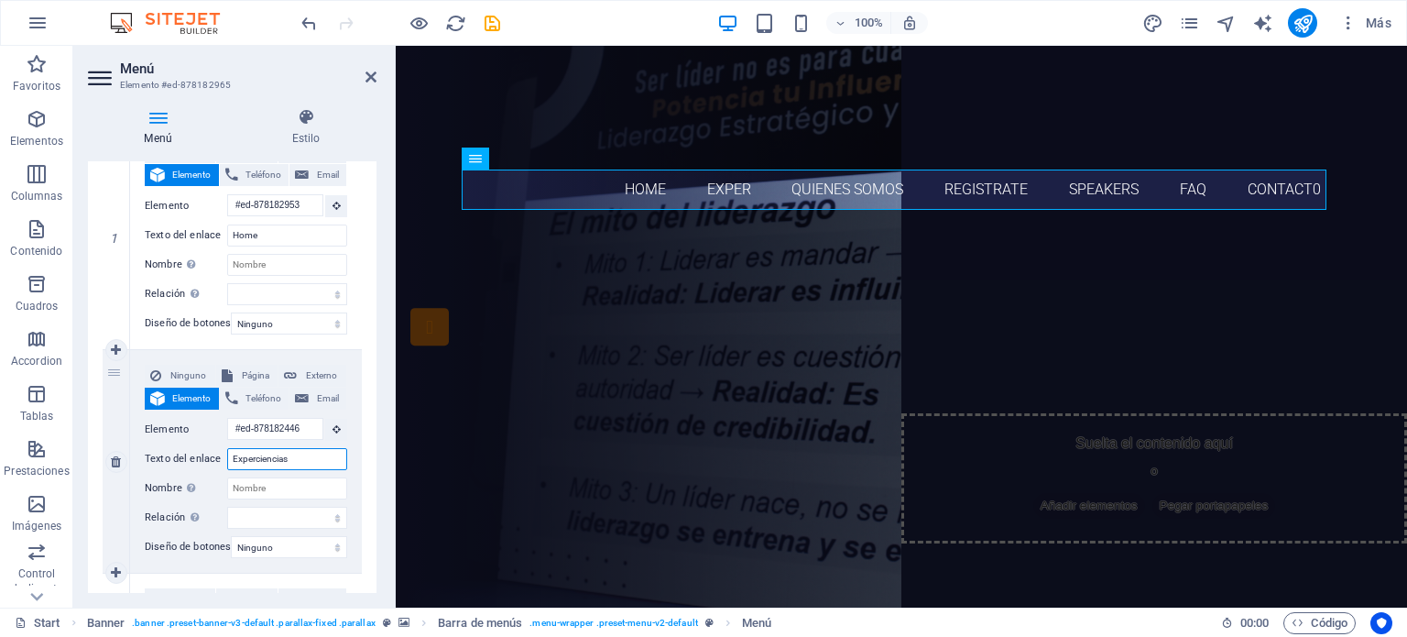
select select
type input "Experc"
select select
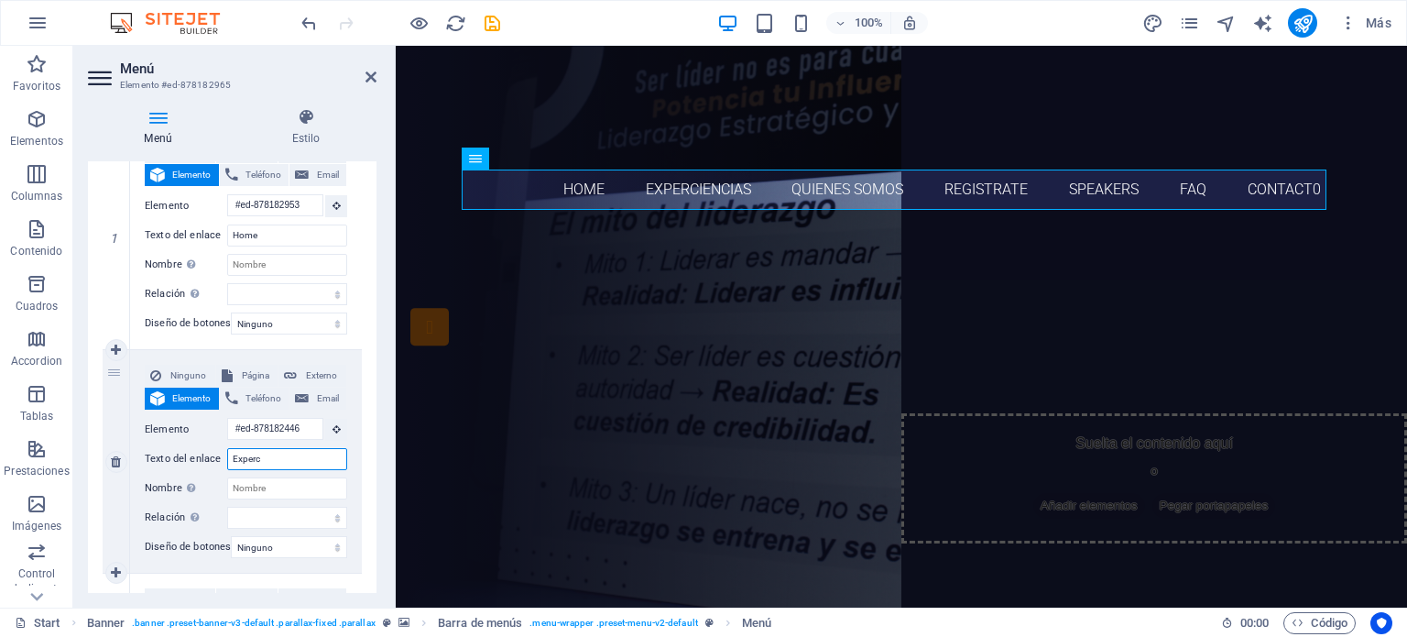
select select
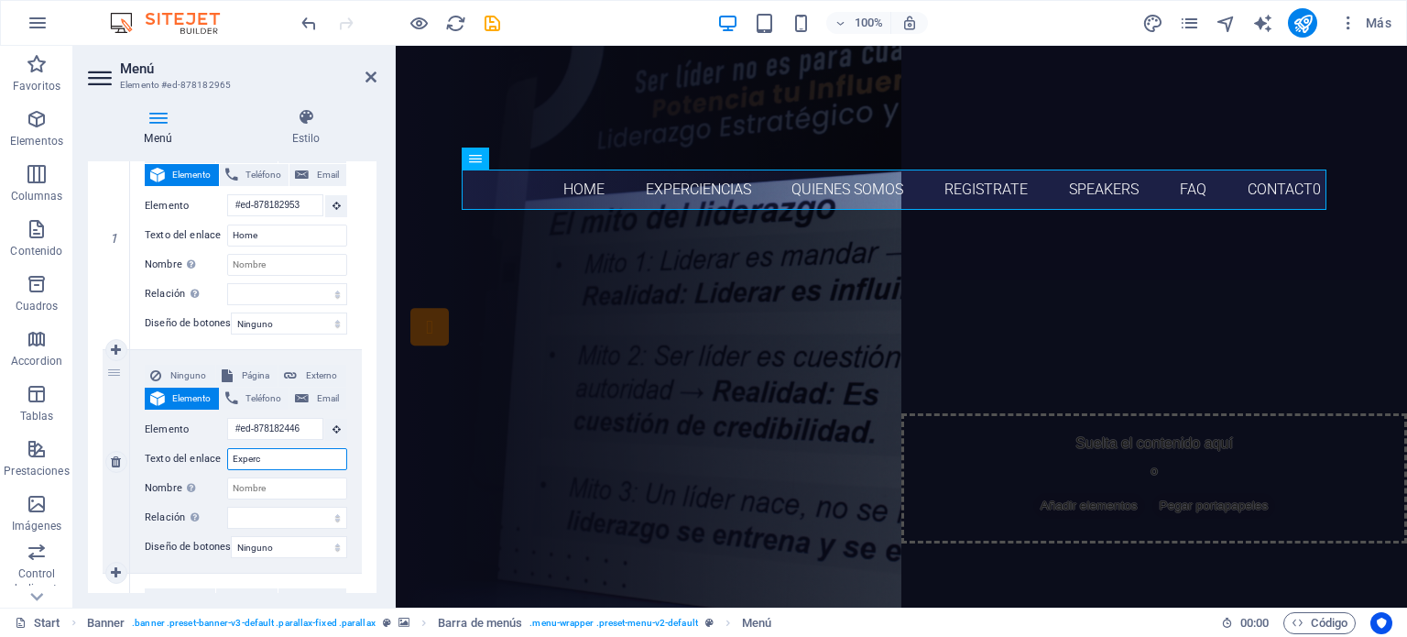
select select
type input "Exper"
select select
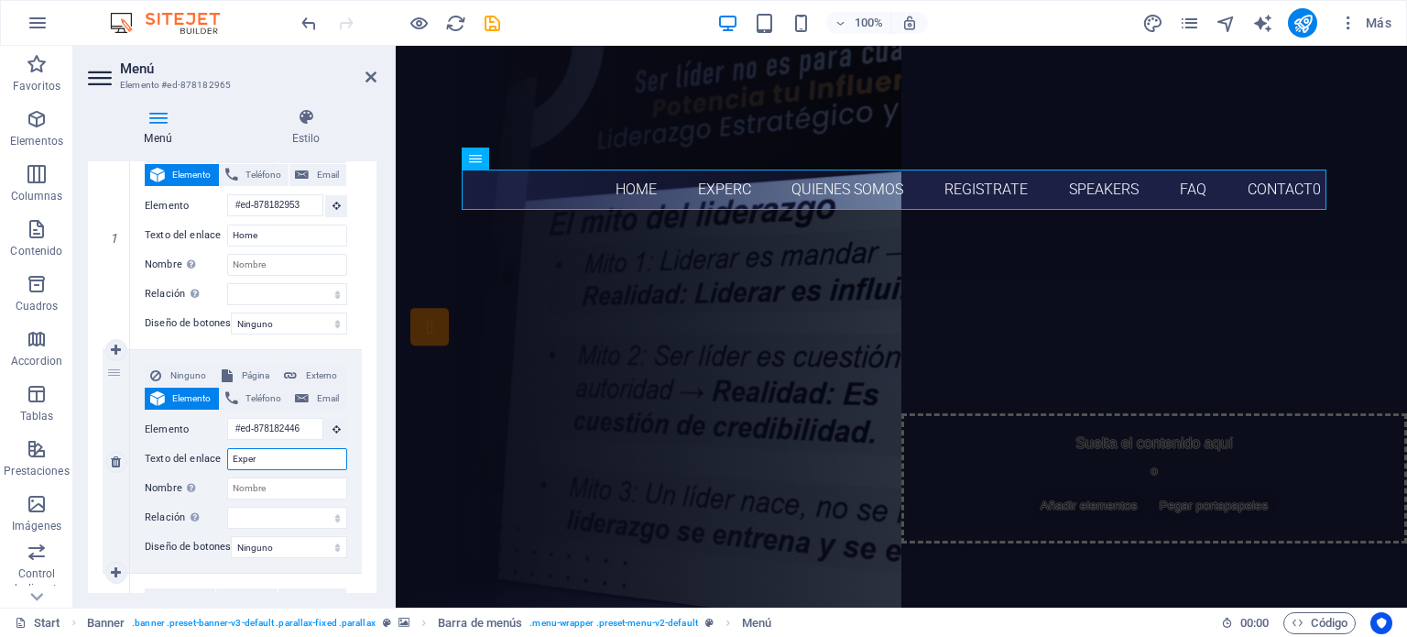
select select
type input "Experiencias"
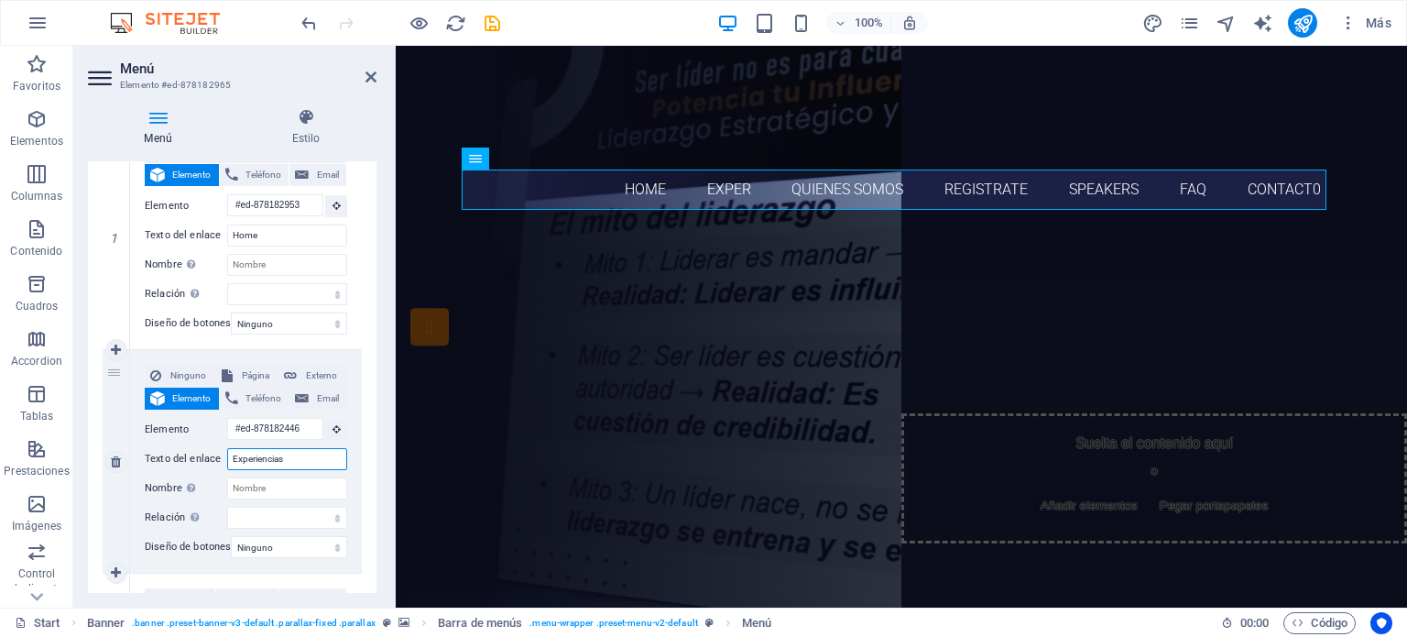
select select
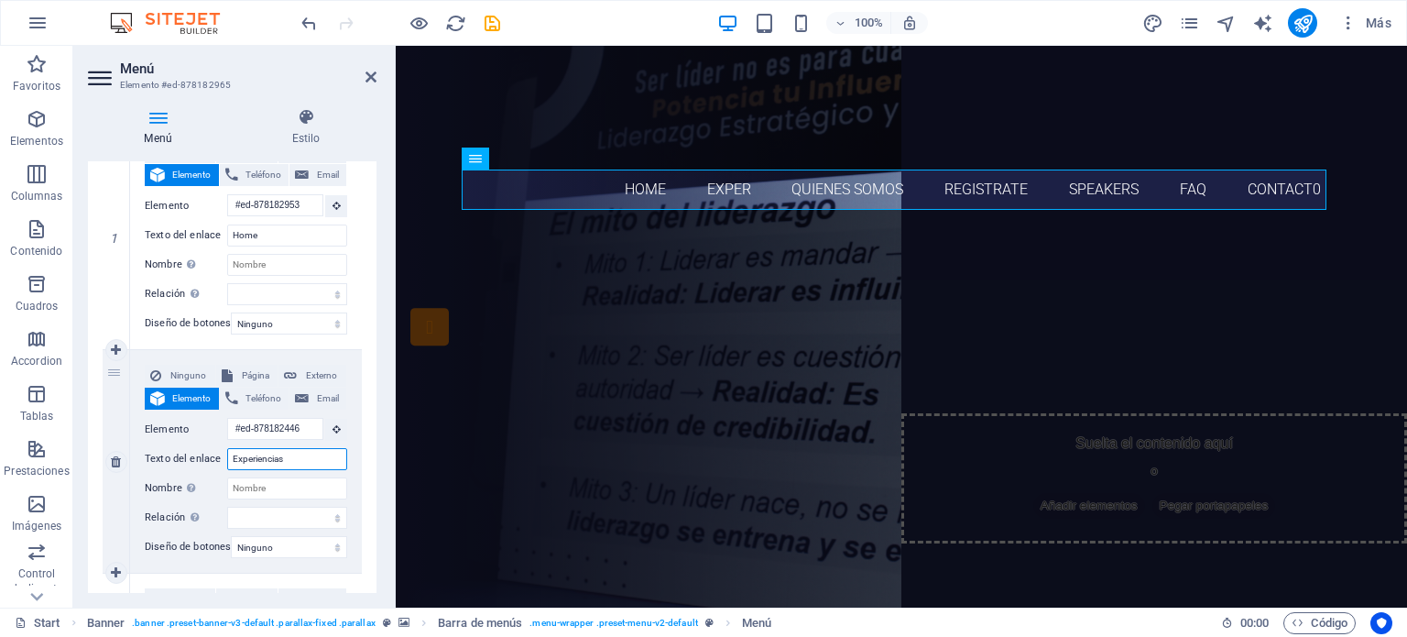
select select
type input "Experiencias"
click at [371, 73] on icon at bounding box center [370, 77] width 11 height 15
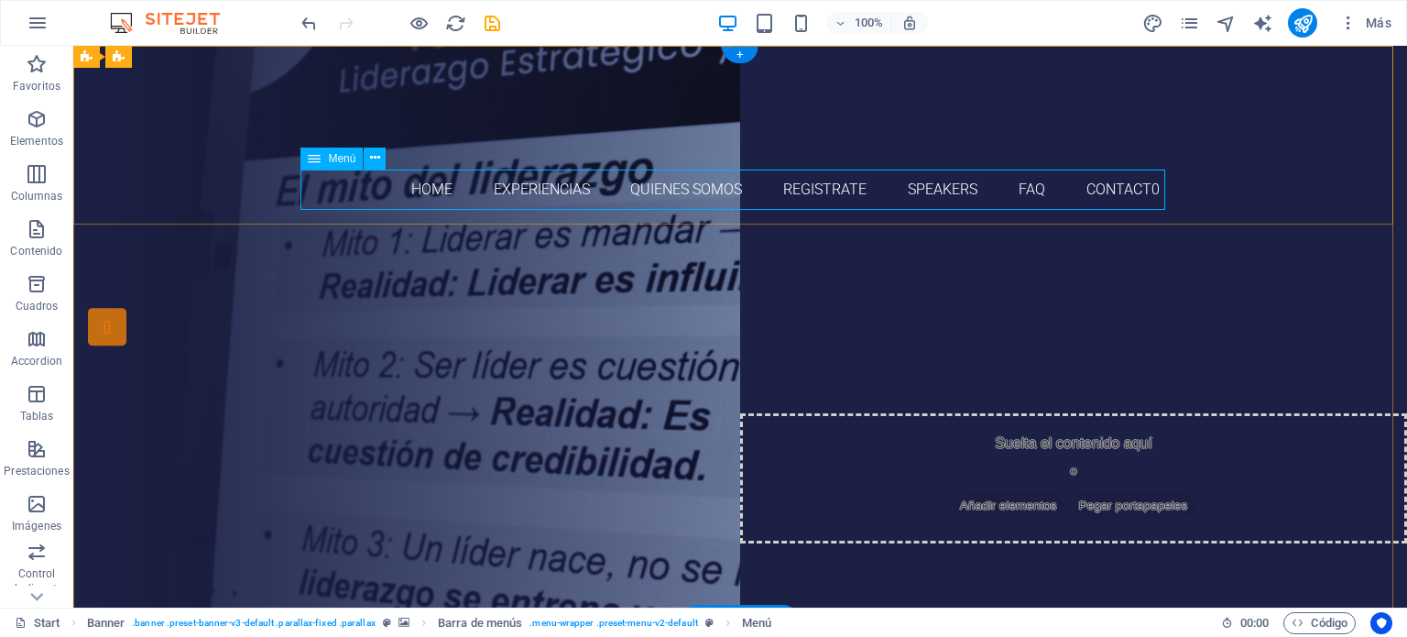
click at [535, 191] on nav "Home Experiencias Quienes somos Registrate Speakers FAQ Contact0" at bounding box center [740, 189] width 865 height 41
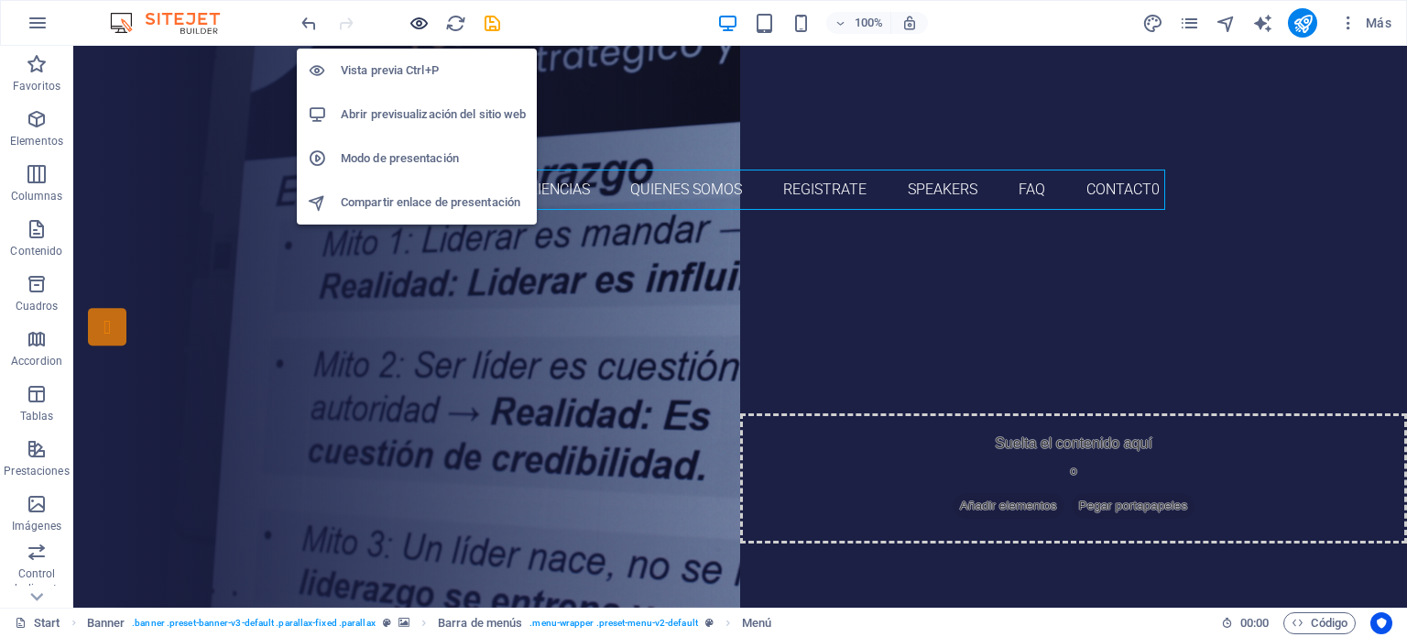
click at [419, 18] on icon "button" at bounding box center [419, 23] width 21 height 21
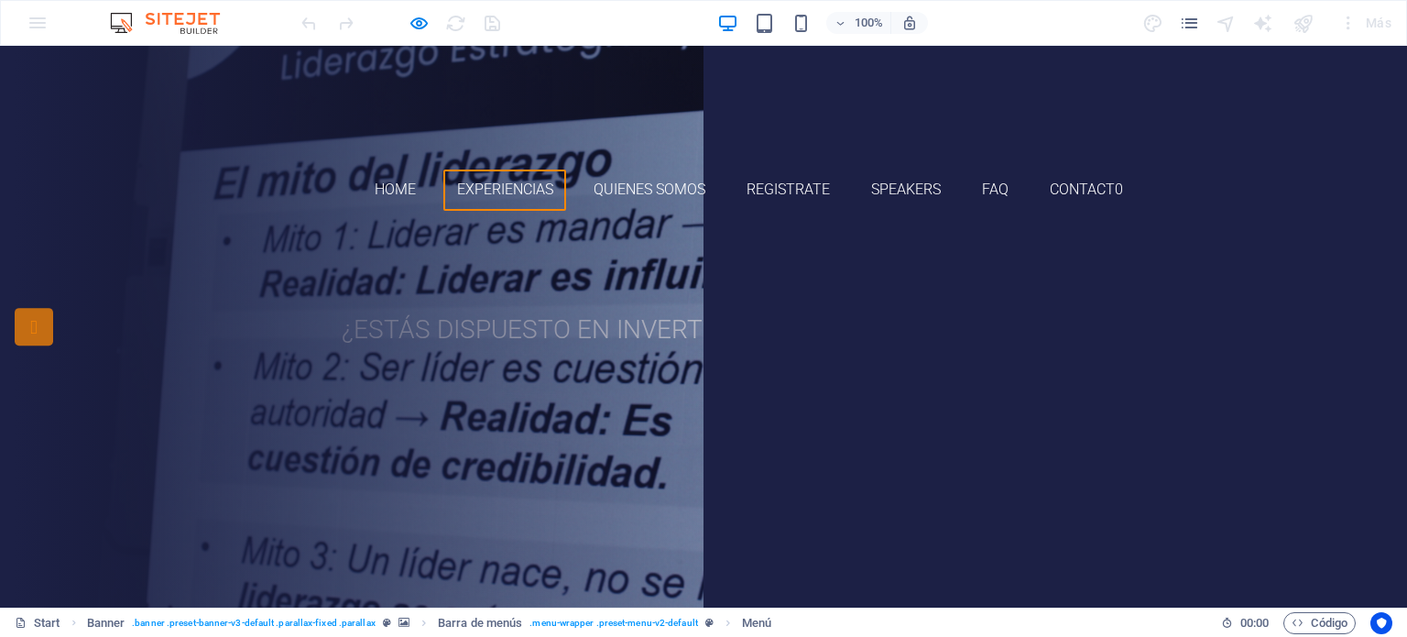
click at [479, 184] on link "Experiencias" at bounding box center [504, 189] width 123 height 41
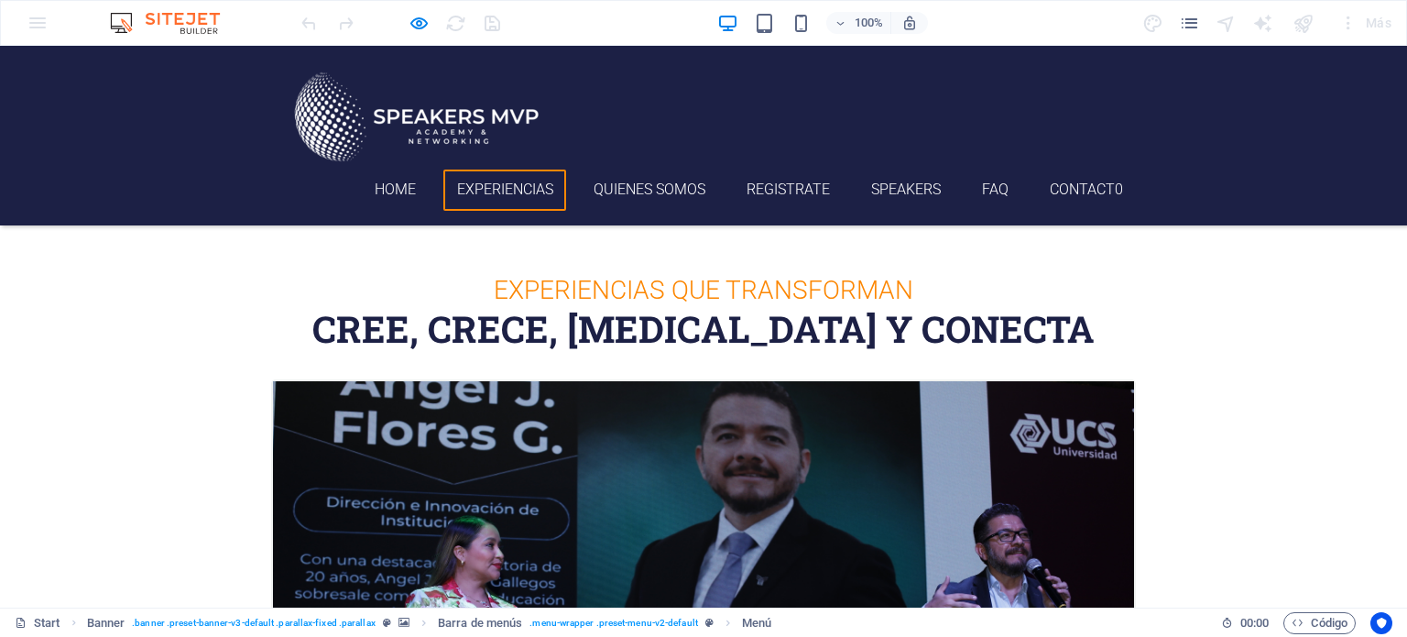
scroll to position [396, 0]
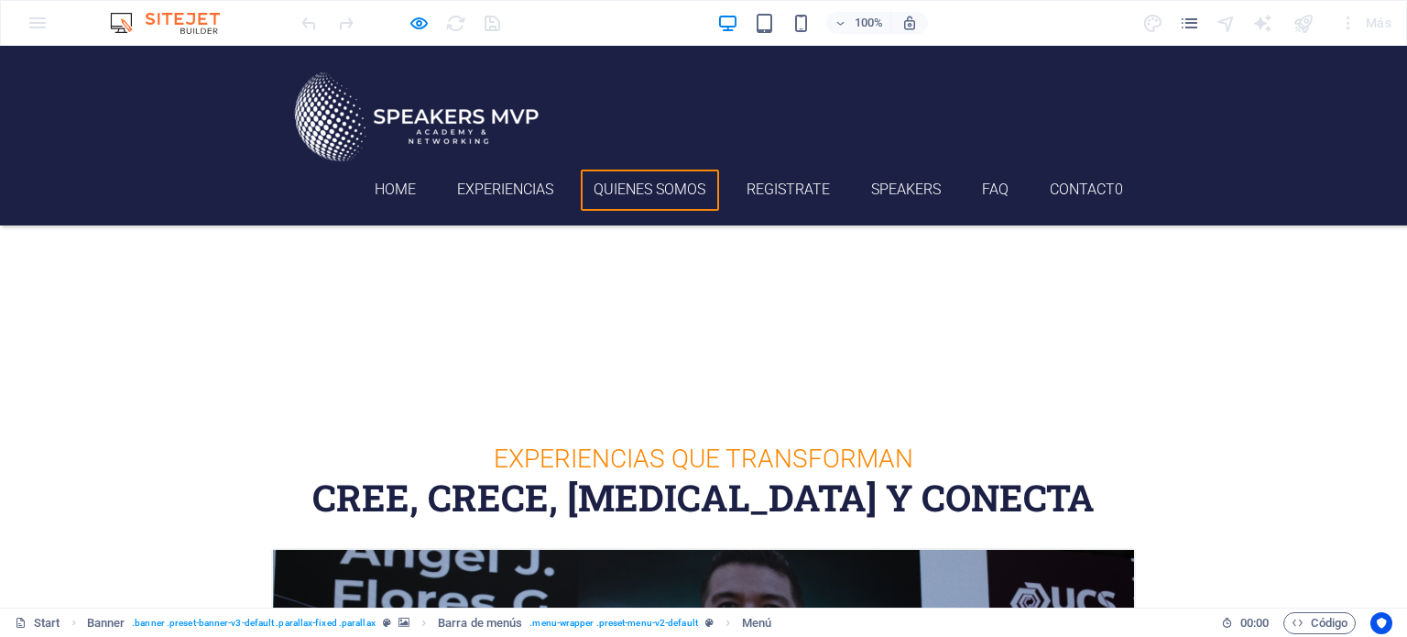
click at [638, 190] on link "Quienes somos" at bounding box center [650, 189] width 138 height 41
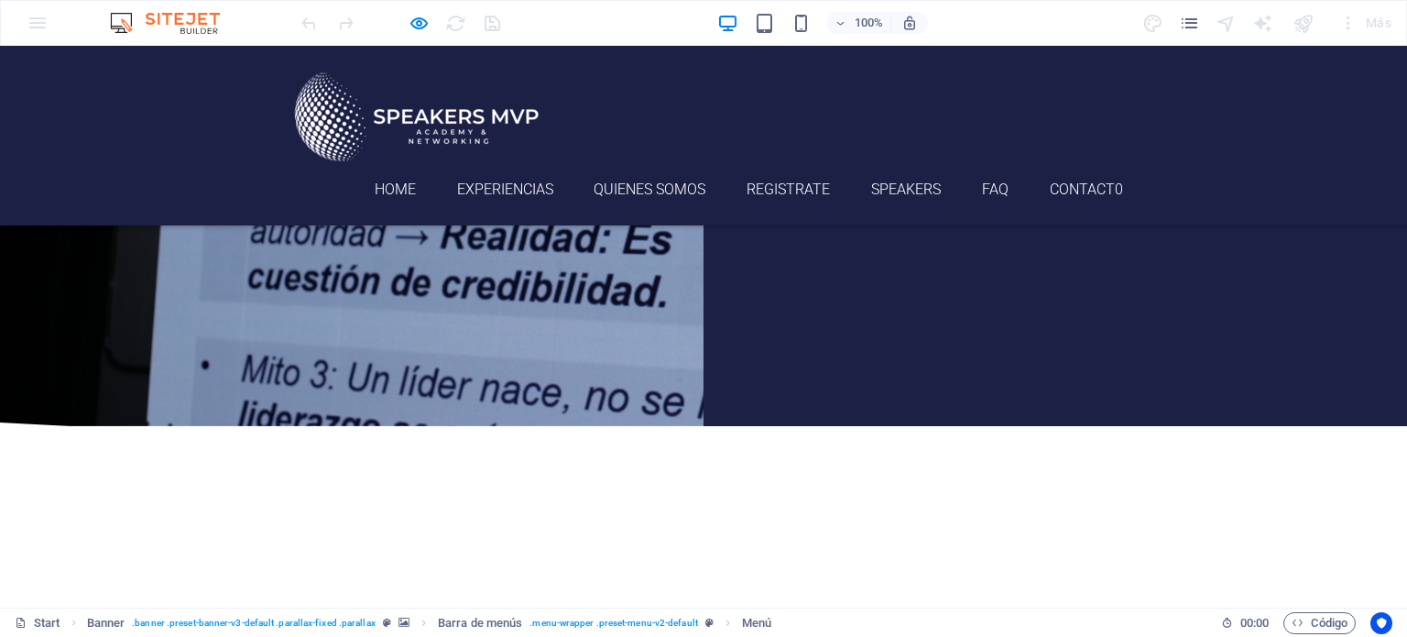
scroll to position [0, 0]
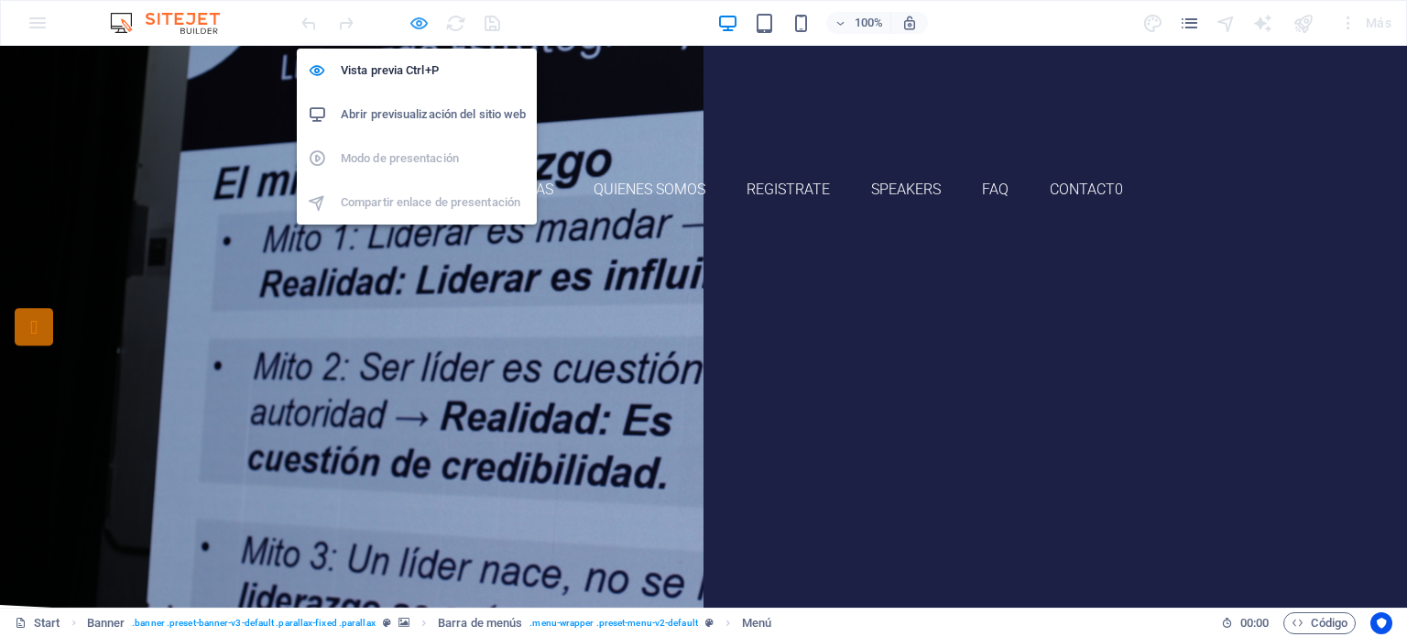
click at [424, 25] on icon "button" at bounding box center [419, 23] width 21 height 21
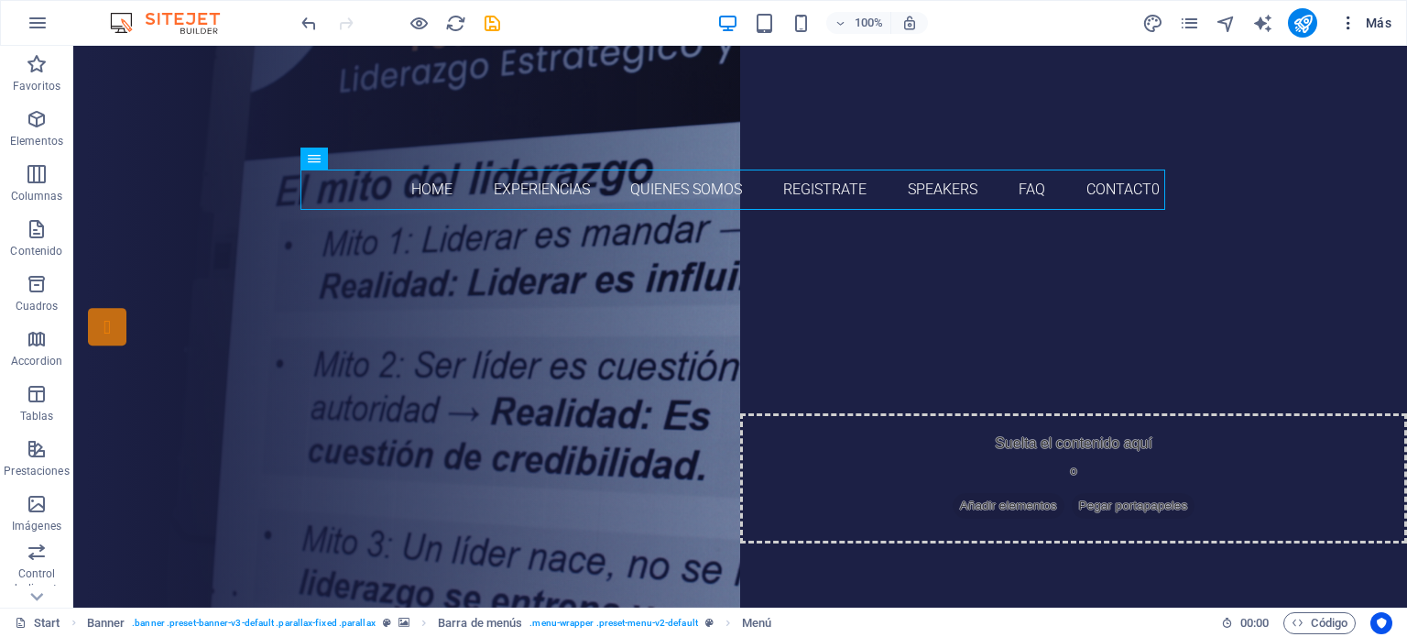
click at [1382, 24] on span "Más" at bounding box center [1365, 23] width 52 height 18
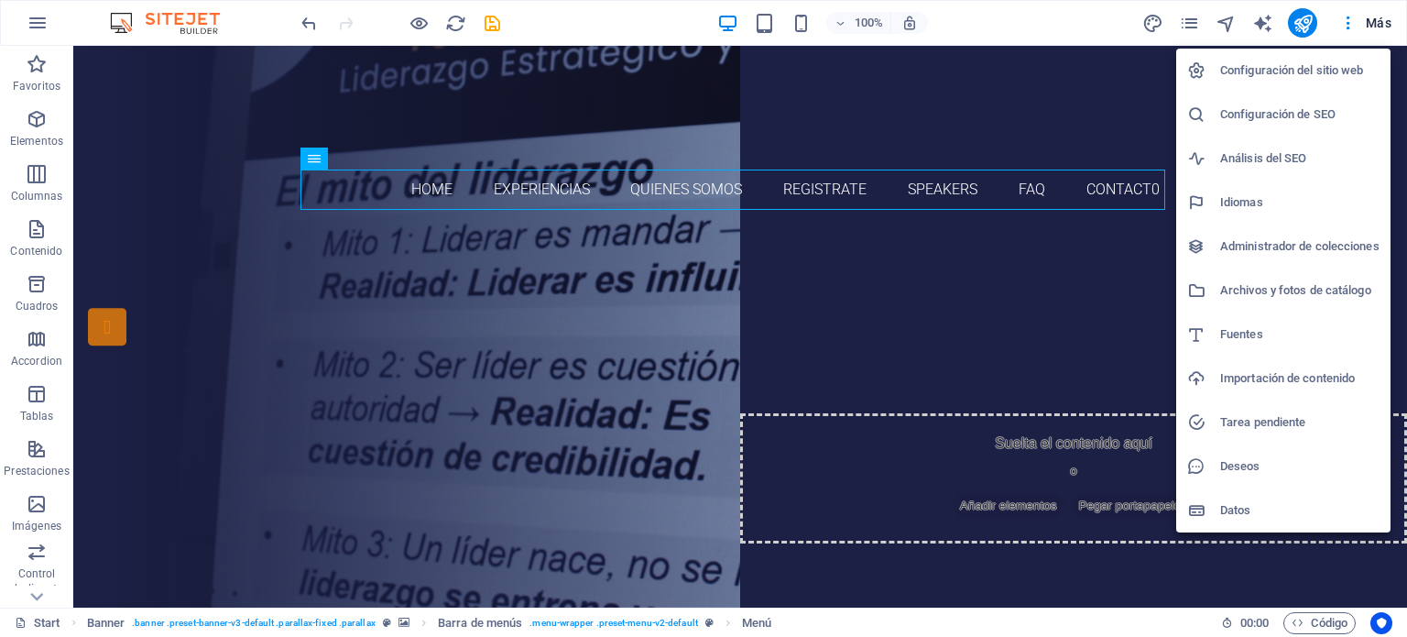
click at [1293, 69] on h6 "Configuración del sitio web" at bounding box center [1299, 71] width 159 height 22
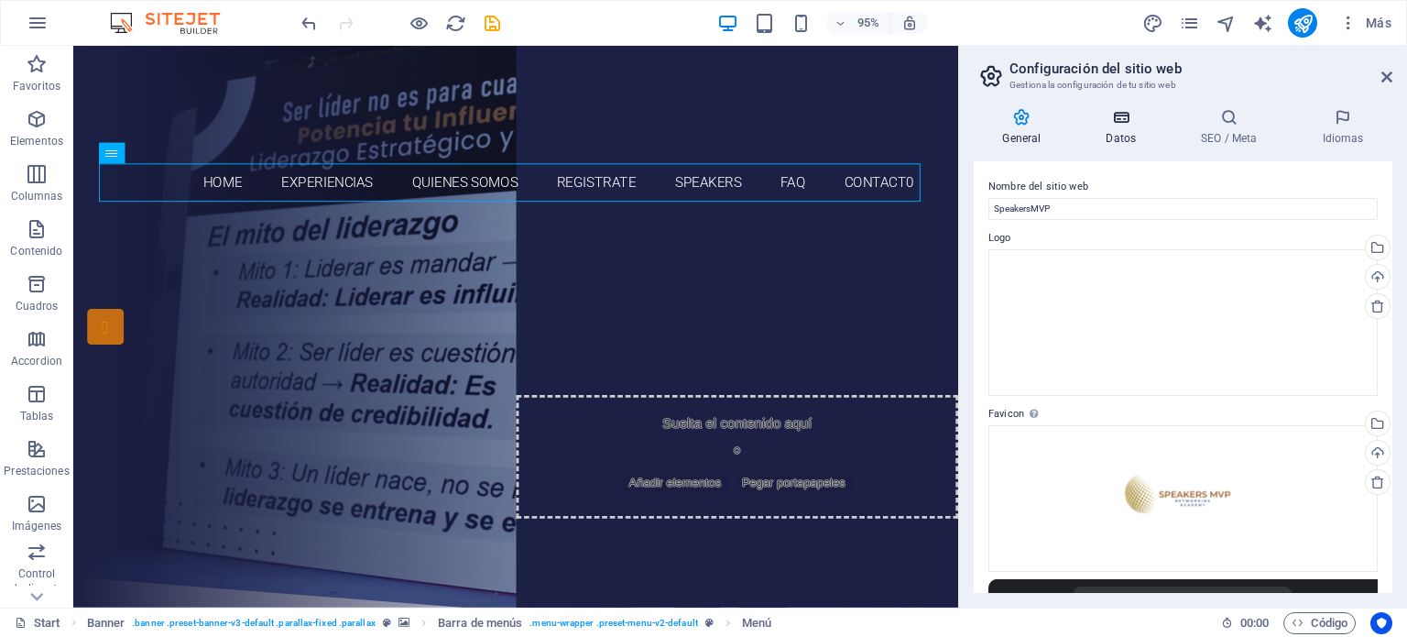
click at [1125, 113] on icon at bounding box center [1121, 117] width 88 height 18
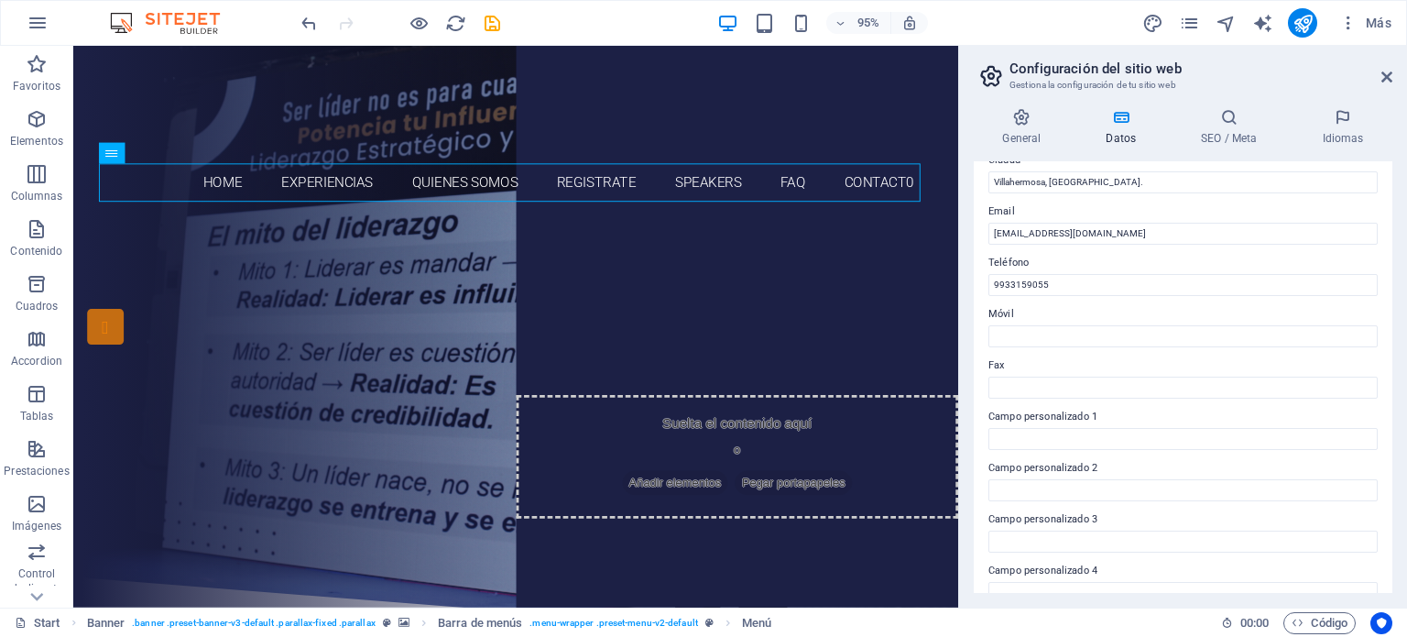
scroll to position [293, 0]
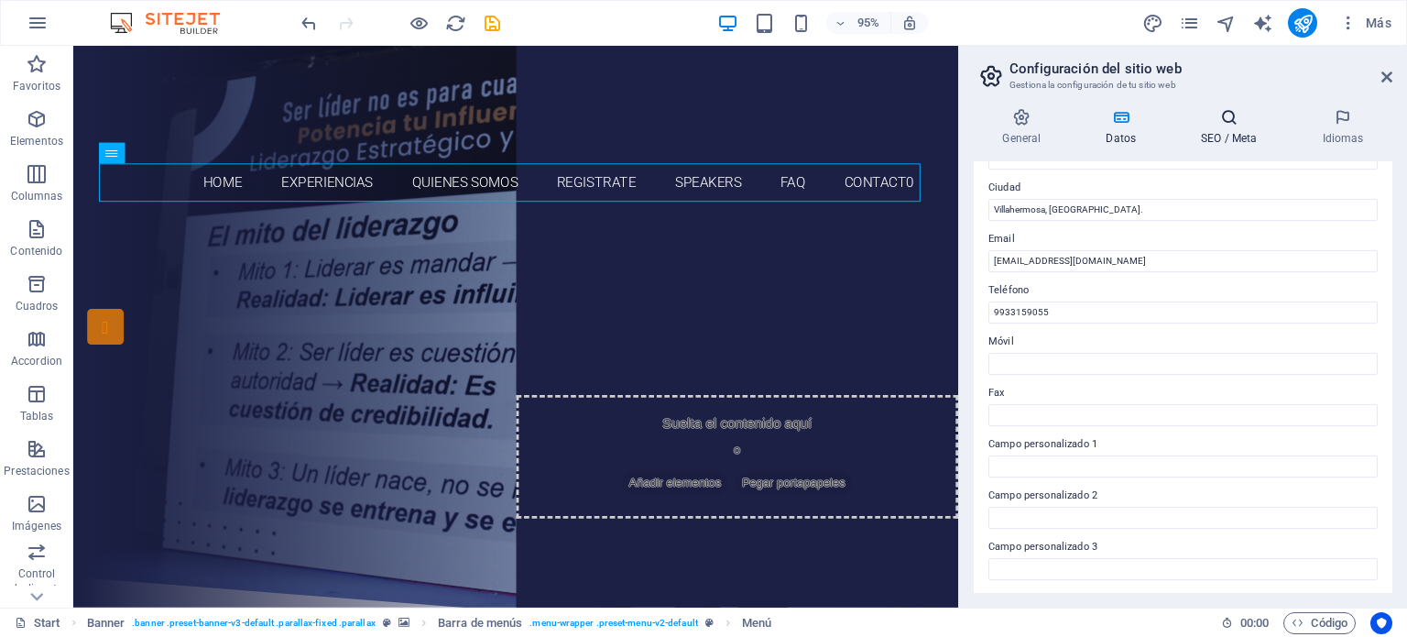
click at [1235, 120] on icon at bounding box center [1230, 117] width 114 height 18
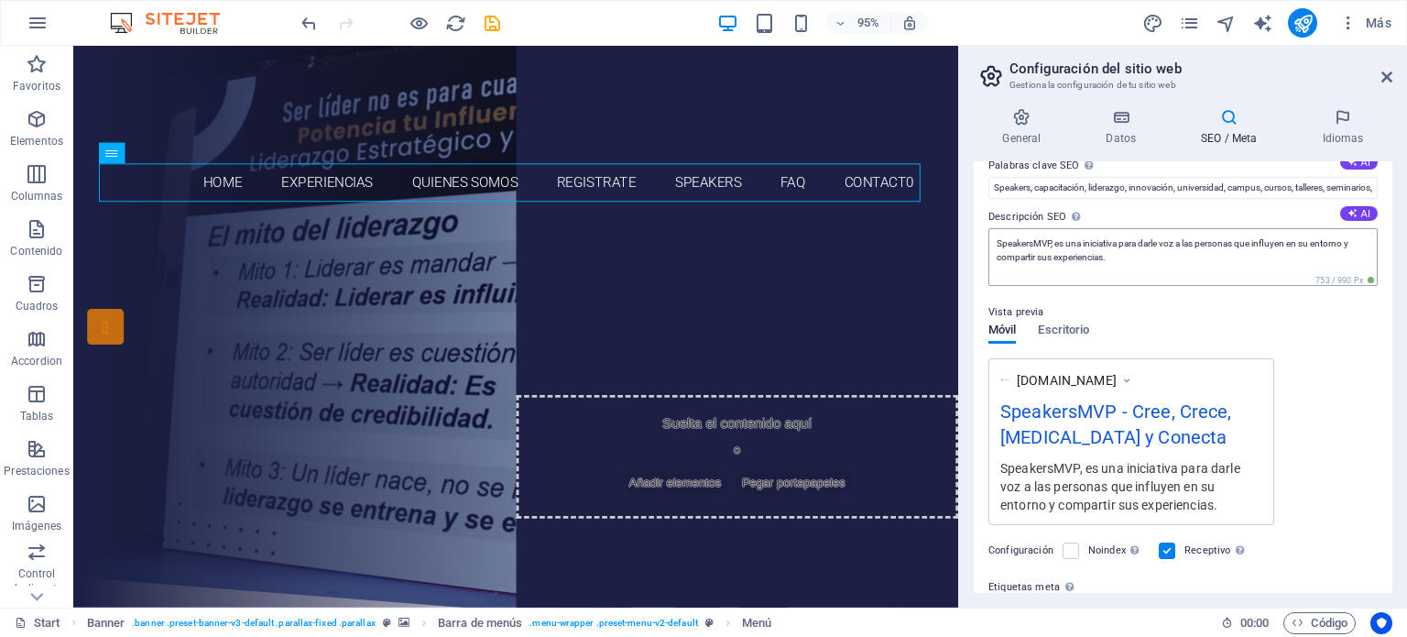
scroll to position [136, 0]
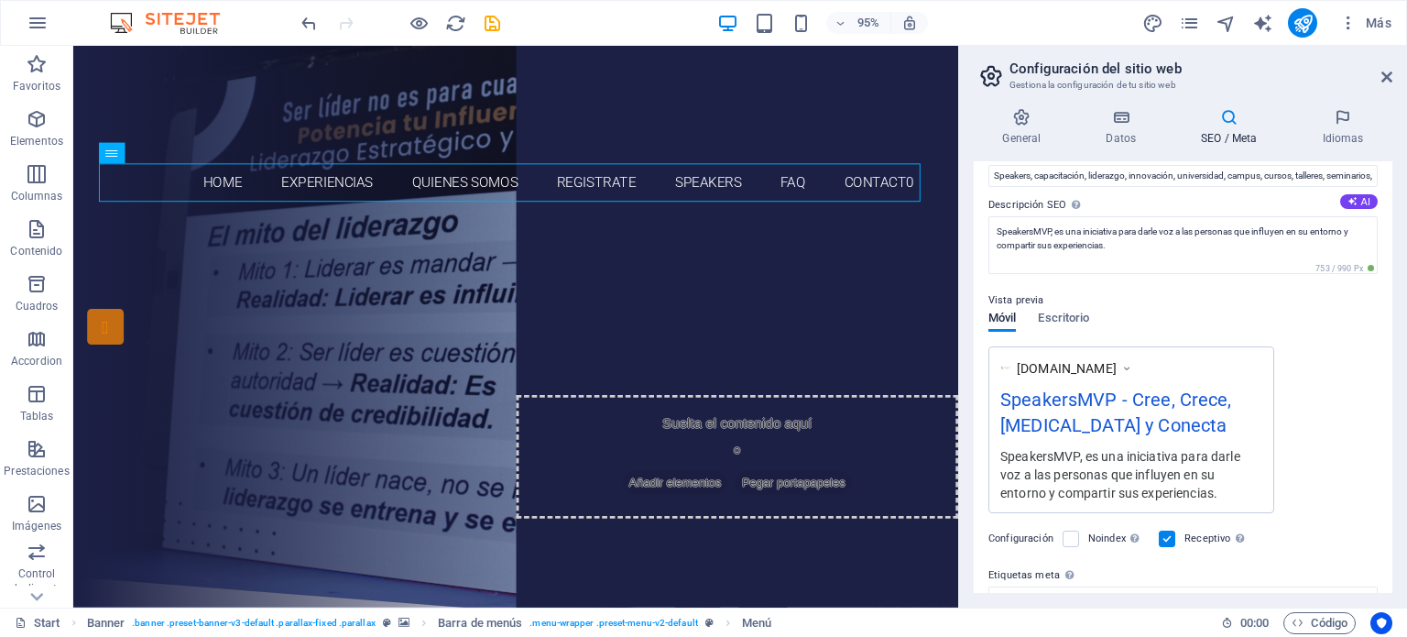
drag, startPoint x: 1226, startPoint y: 494, endPoint x: 1125, endPoint y: 431, distance: 118.9
click at [1125, 431] on div "[DOMAIN_NAME] SpeakersMVP - Cree, Crece, [MEDICAL_DATA] y Conecta SpeakersMVP, …" at bounding box center [1131, 429] width 286 height 167
